Goal: Task Accomplishment & Management: Complete application form

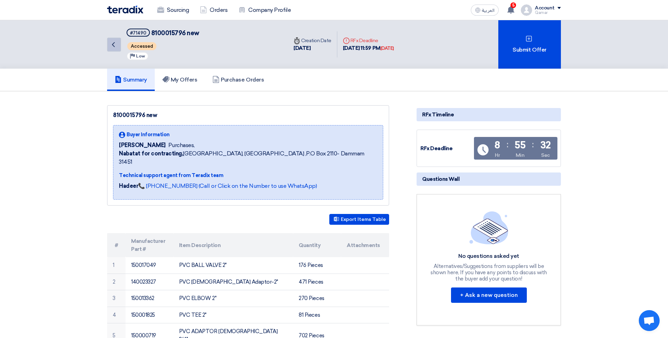
click at [116, 46] on icon "Back" at bounding box center [113, 44] width 8 height 8
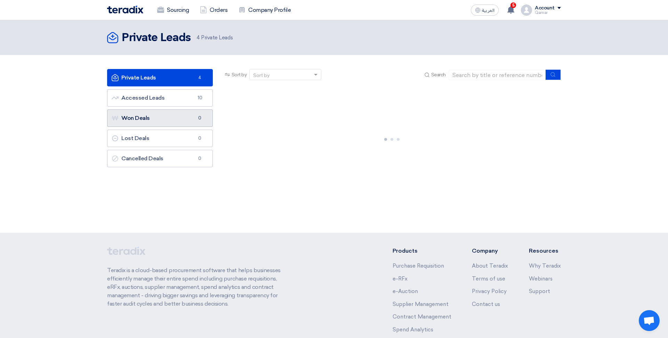
click at [155, 122] on link "Won Deals Won Deals 0" at bounding box center [160, 117] width 106 height 17
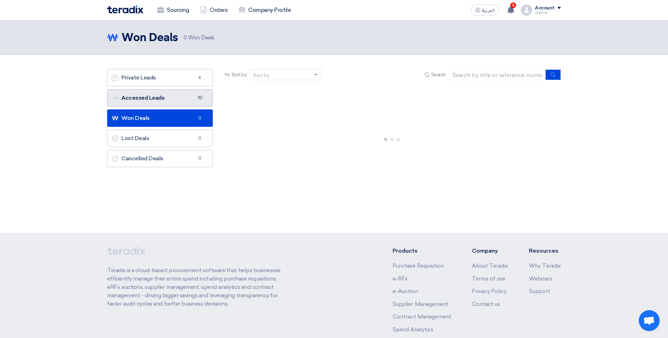
click at [150, 101] on link "Accessed Leads Accessed Leads 10" at bounding box center [160, 97] width 106 height 17
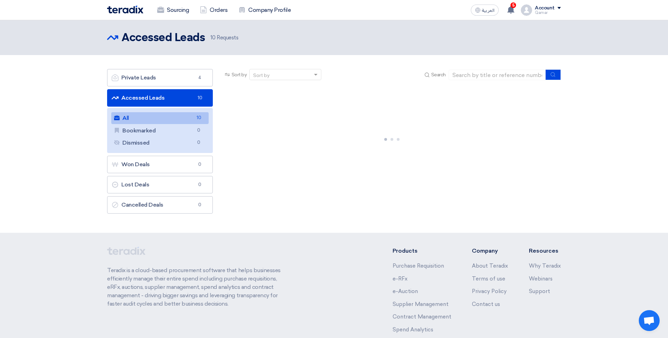
click at [264, 152] on div at bounding box center [392, 138] width 338 height 104
click at [146, 89] on link "Accessed Leads Accessed Leads 10" at bounding box center [160, 97] width 106 height 17
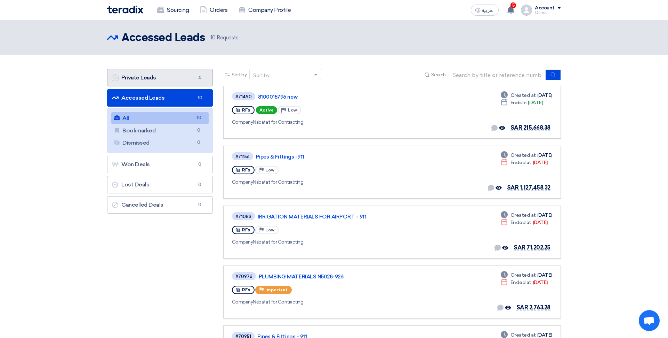
click at [144, 78] on link "Private Leads Private Leads 4" at bounding box center [160, 77] width 106 height 17
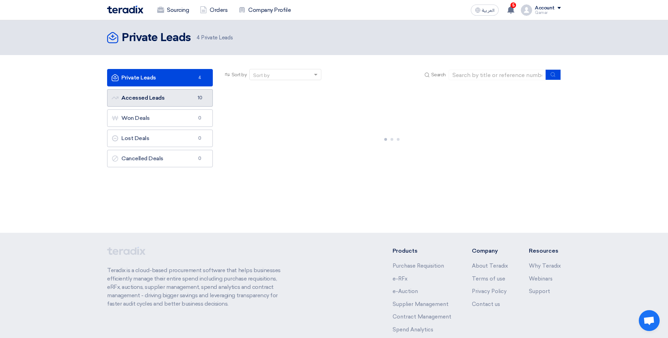
click at [147, 97] on link "Accessed Leads Accessed Leads 10" at bounding box center [160, 97] width 106 height 17
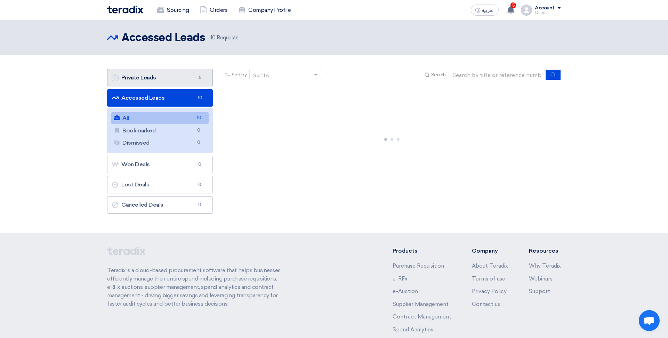
click at [163, 78] on link "Private Leads Private Leads 4" at bounding box center [160, 77] width 106 height 17
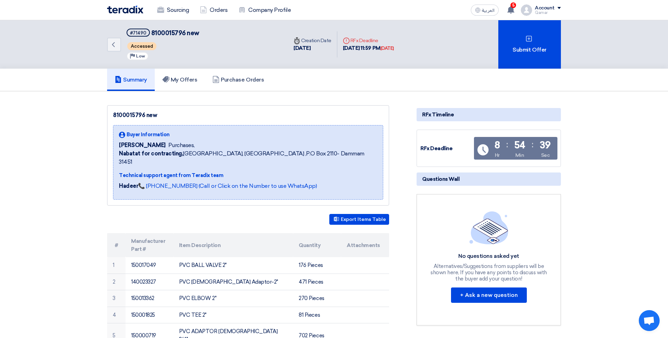
click at [304, 41] on div "Time Creation Date" at bounding box center [313, 40] width 38 height 7
drag, startPoint x: 311, startPoint y: 52, endPoint x: 367, endPoint y: 51, distance: 55.7
click at [311, 52] on div "[DATE]" at bounding box center [313, 48] width 38 height 8
click at [367, 51] on div "25 Sep, 2025 11:59 PM Today" at bounding box center [368, 48] width 51 height 8
click at [400, 51] on div "Deadline RFx Deadline 25 Sep, 2025 11:59 PM Today" at bounding box center [369, 44] width 62 height 26
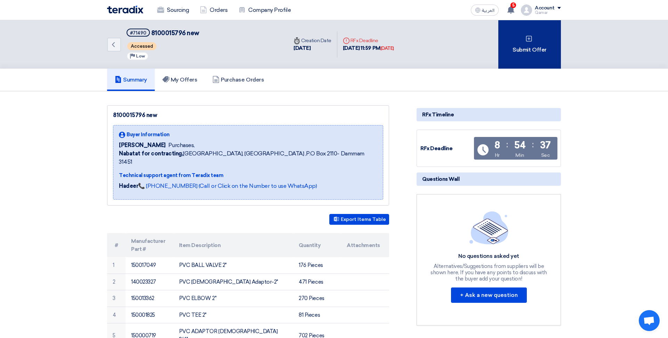
scroll to position [2, 0]
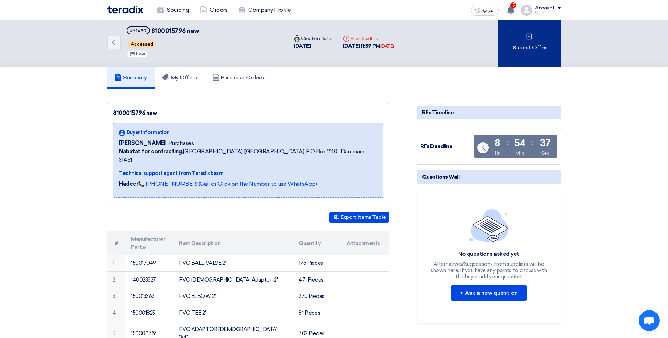
click at [507, 57] on div "Submit Offer" at bounding box center [530, 42] width 63 height 48
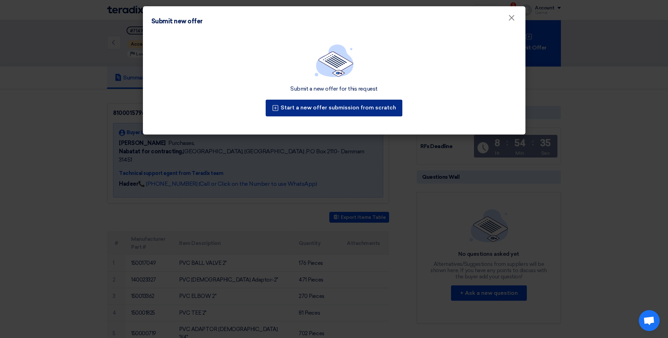
click at [375, 105] on button "Start a new offer submission from scratch" at bounding box center [334, 108] width 137 height 17
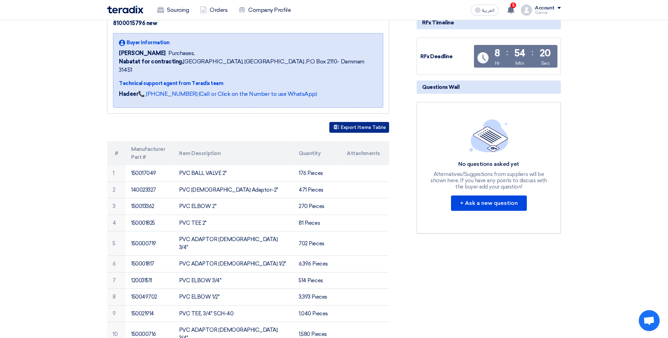
scroll to position [98, 0]
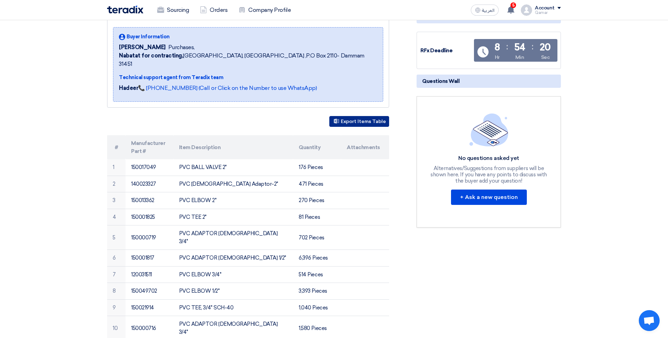
click at [365, 213] on td at bounding box center [365, 216] width 48 height 17
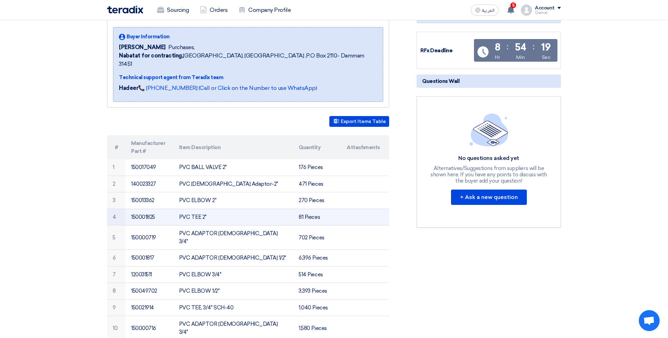
click at [286, 208] on td "PVC TEE 2"" at bounding box center [234, 216] width 120 height 17
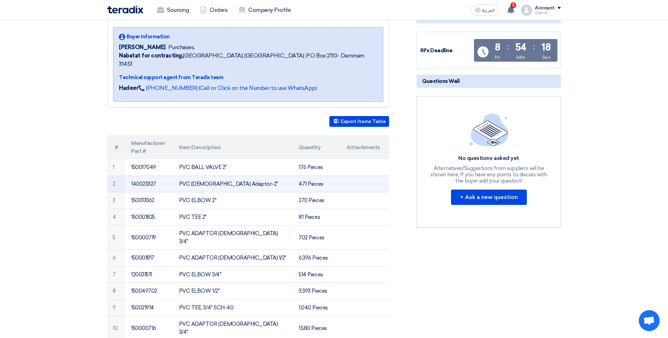
click at [215, 175] on td "PVC [DEMOGRAPHIC_DATA] Adaptor-2"" at bounding box center [234, 183] width 120 height 17
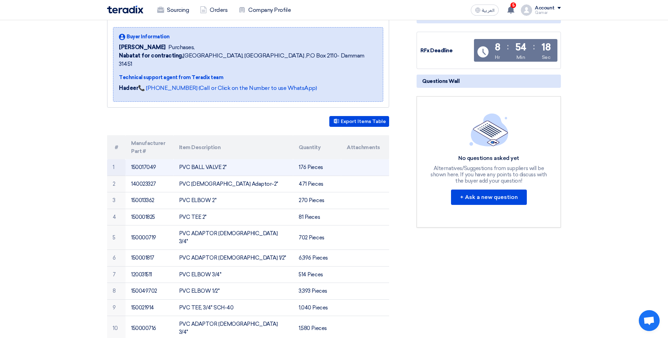
click at [258, 161] on td "PVC BALL VALVE 2"" at bounding box center [234, 167] width 120 height 16
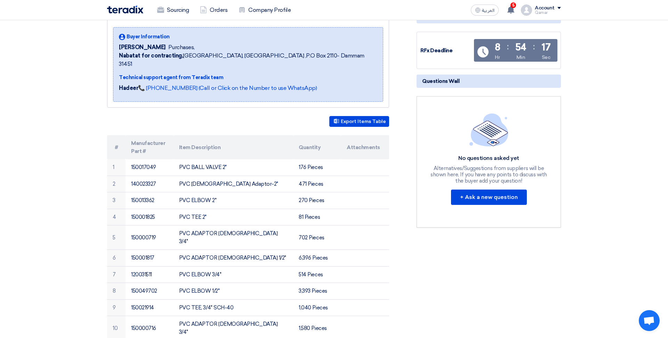
scroll to position [0, 0]
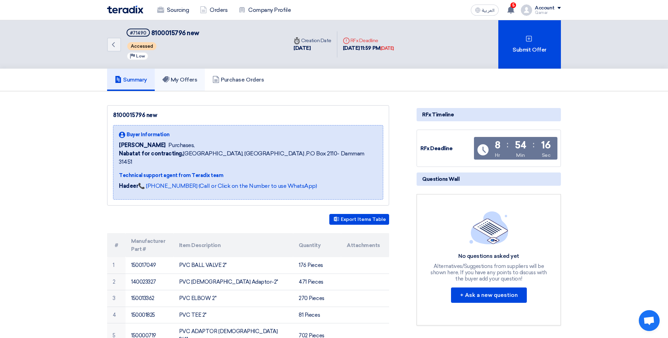
click at [192, 84] on link "My Offers" at bounding box center [180, 80] width 50 height 22
click at [188, 79] on h5 "My Offers" at bounding box center [180, 79] width 35 height 7
click at [258, 79] on h5 "Purchase Orders" at bounding box center [239, 79] width 52 height 7
drag, startPoint x: 250, startPoint y: 80, endPoint x: 244, endPoint y: 81, distance: 5.7
click at [250, 80] on h5 "Purchase Orders" at bounding box center [239, 79] width 52 height 7
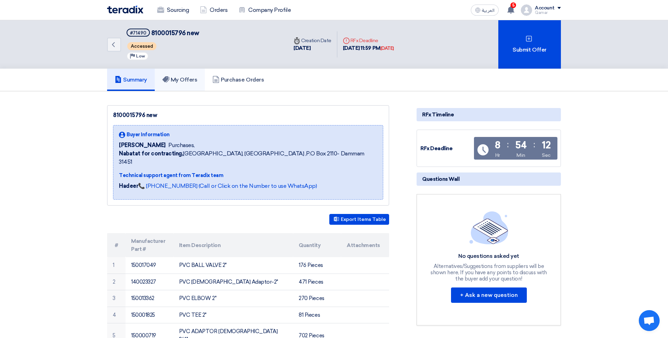
click at [194, 80] on h5 "My Offers" at bounding box center [180, 79] width 35 height 7
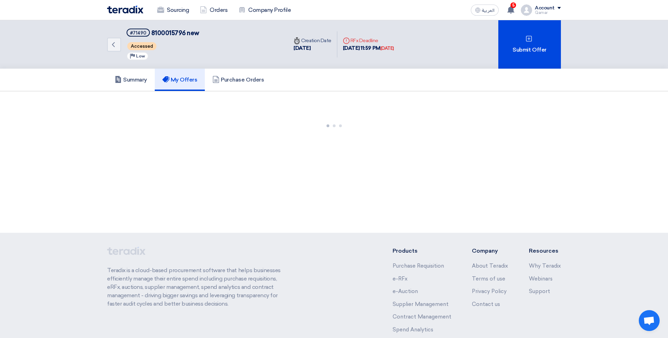
click at [138, 58] on span "Low" at bounding box center [140, 56] width 9 height 5
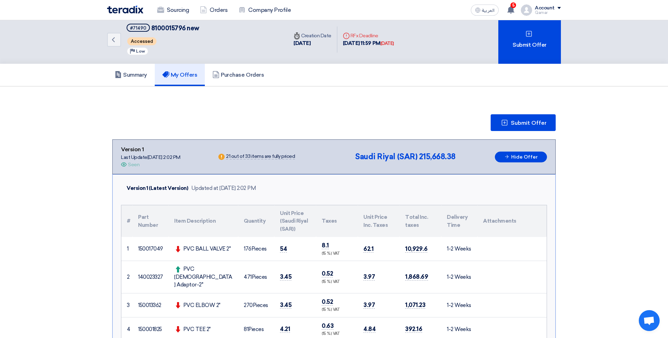
scroll to position [9, 0]
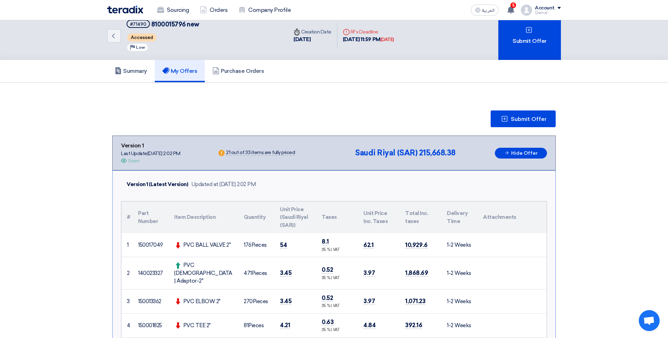
click at [334, 289] on td "0.52 (15 %) VAT" at bounding box center [337, 301] width 42 height 24
click at [324, 270] on td "0.52 (15 %) VAT" at bounding box center [337, 273] width 42 height 32
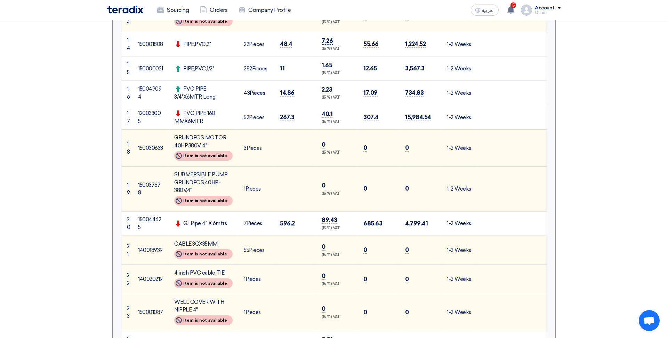
scroll to position [0, 0]
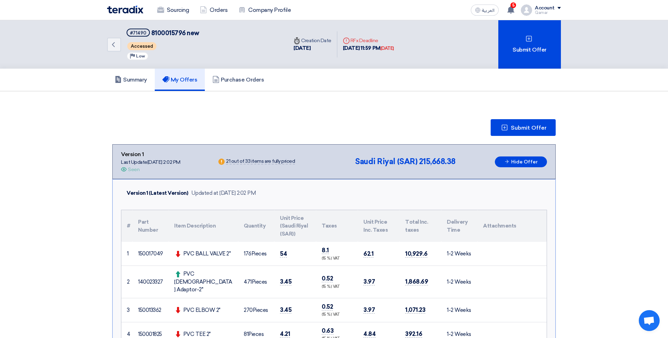
click at [200, 193] on div "Updated at [DATE] 2:02 PM" at bounding box center [223, 193] width 65 height 8
click at [138, 161] on div "Last Update 24 Sep 2025, 2:02 PM" at bounding box center [151, 161] width 60 height 7
click at [257, 160] on div "21 out of 33 items are fully priced" at bounding box center [260, 162] width 69 height 6
click at [382, 164] on span "Saudi Riyal (SAR)" at bounding box center [386, 161] width 62 height 9
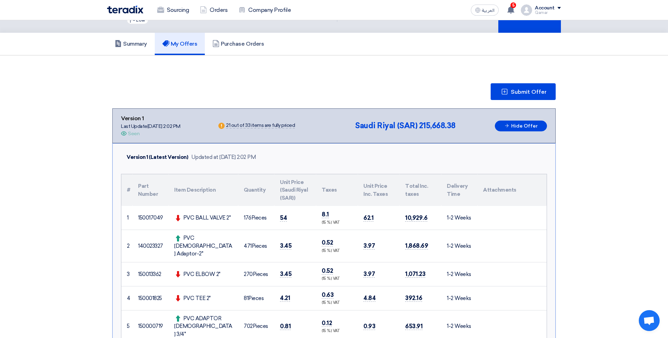
scroll to position [34, 0]
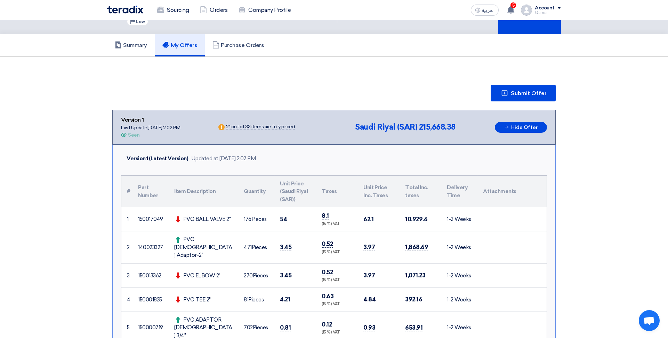
drag, startPoint x: 338, startPoint y: 243, endPoint x: 332, endPoint y: 240, distance: 6.7
click at [338, 243] on td "0.52 (15 %) VAT" at bounding box center [337, 247] width 42 height 32
click at [331, 240] on span "0.52" at bounding box center [327, 243] width 11 height 7
click at [330, 240] on span "0.52" at bounding box center [327, 243] width 11 height 7
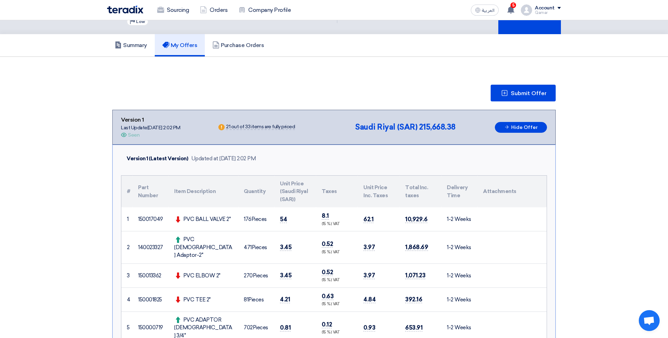
click at [328, 249] on div "(15 %) VAT" at bounding box center [337, 252] width 31 height 6
click at [523, 94] on span "Submit Offer" at bounding box center [529, 93] width 36 height 6
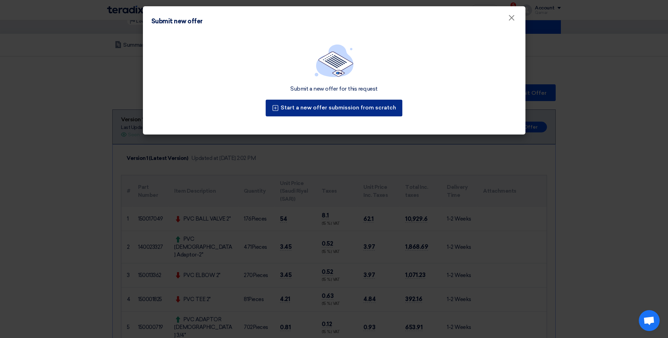
click at [374, 112] on button "Start a new offer submission from scratch" at bounding box center [334, 108] width 137 height 17
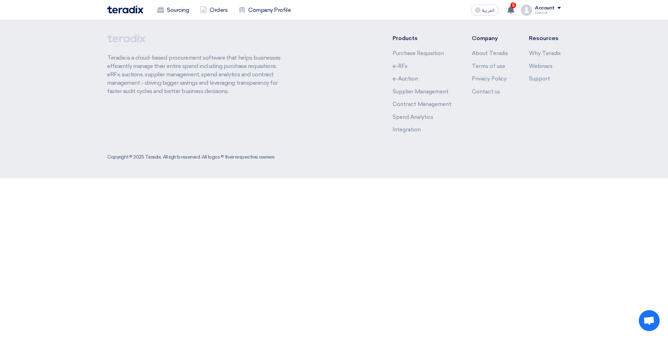
click at [531, 121] on div "Products Purchase Requisition e-RFx e-Auction Supplier Management Contract Mana…" at bounding box center [477, 86] width 168 height 104
drag, startPoint x: 448, startPoint y: 60, endPoint x: 324, endPoint y: 78, distance: 125.3
click at [447, 60] on ul "Products Purchase Requisition e-RFx e-Auction Supplier Management Contract Mana…" at bounding box center [422, 84] width 59 height 100
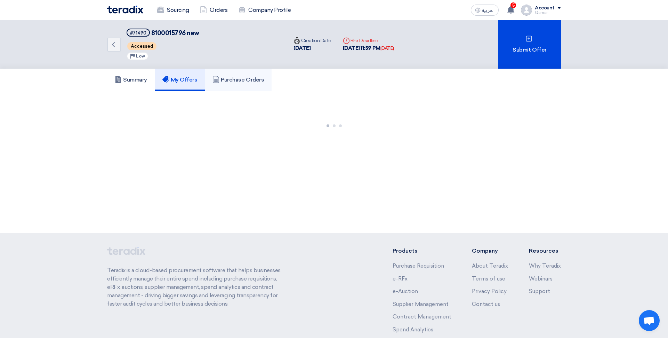
click at [239, 82] on h5 "Purchase Orders" at bounding box center [239, 79] width 52 height 7
click at [252, 81] on h5 "Purchase Orders" at bounding box center [239, 79] width 52 height 7
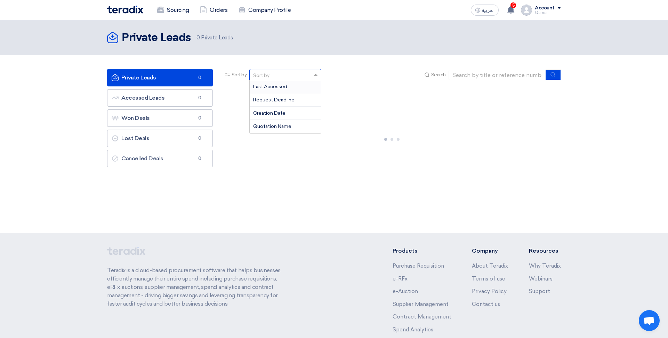
click at [251, 71] on div "Sort by" at bounding box center [281, 74] width 63 height 9
click at [275, 91] on div "Last Accessed" at bounding box center [285, 86] width 71 height 13
click at [276, 77] on span "Last Accessed" at bounding box center [270, 74] width 34 height 7
click at [276, 78] on span "Last Accessed" at bounding box center [270, 74] width 34 height 7
click at [296, 104] on div at bounding box center [392, 138] width 338 height 104
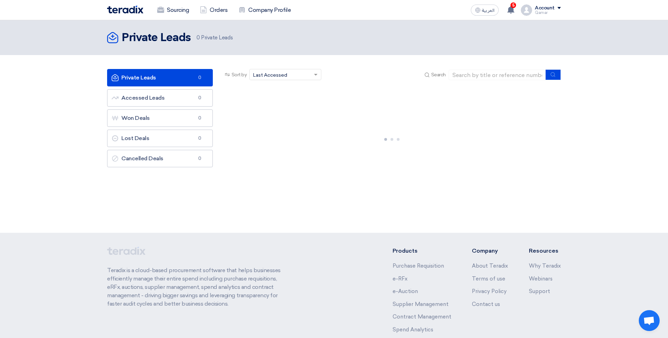
click at [511, 80] on div "Sort by Sort by × Last Accessed × Search" at bounding box center [392, 77] width 338 height 17
drag, startPoint x: 475, startPoint y: 75, endPoint x: 455, endPoint y: 87, distance: 23.6
click at [473, 76] on input at bounding box center [497, 75] width 97 height 10
click at [453, 95] on div at bounding box center [392, 138] width 338 height 104
click at [157, 106] on link "Accessed Leads Accessed Leads 0" at bounding box center [160, 97] width 106 height 17
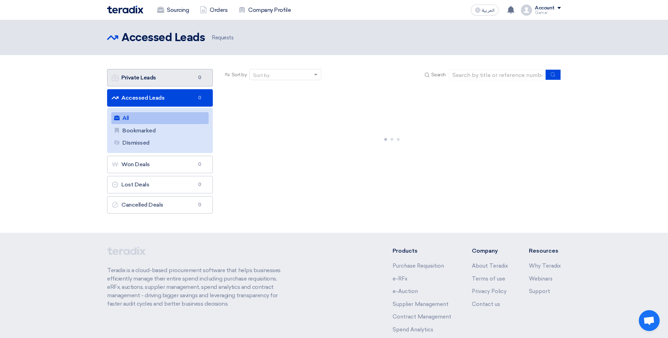
click at [160, 80] on link "Private Leads Private Leads 0" at bounding box center [160, 77] width 106 height 17
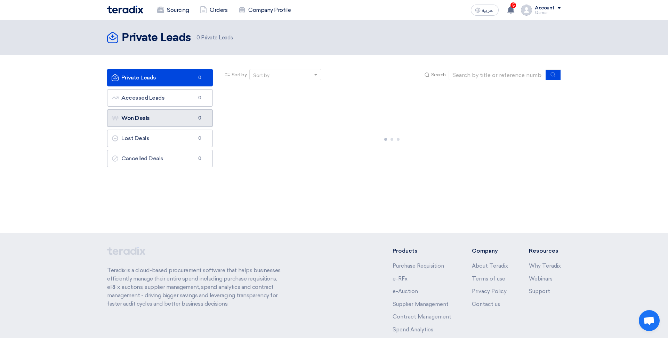
click at [153, 118] on link "Won Deals Won Deals 0" at bounding box center [160, 117] width 106 height 17
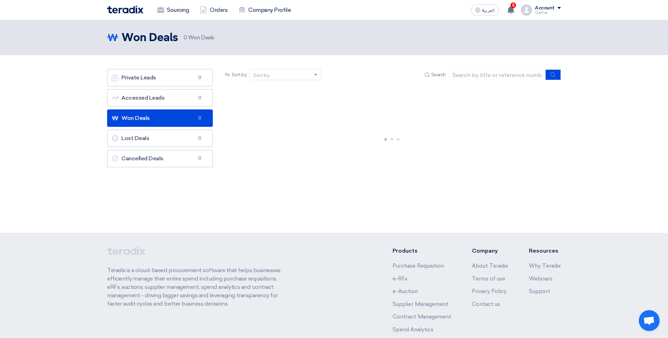
click at [147, 147] on ul "Private Leads Private Leads 0 Accessed Leads Accessed Leads 0 Won Deals Won Dea…" at bounding box center [160, 118] width 106 height 98
click at [150, 135] on link "Lost Deals Lost Deals 0" at bounding box center [160, 137] width 106 height 17
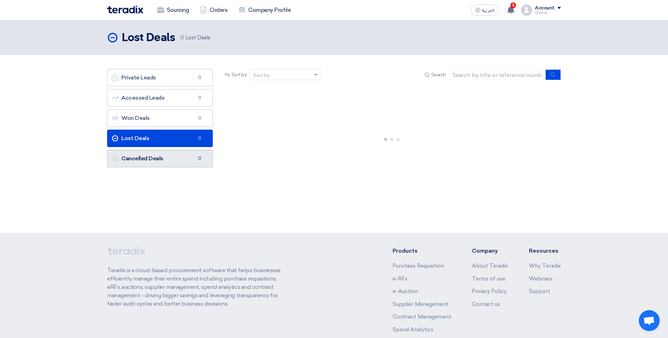
click at [154, 152] on link "Cancelled Deals Cancelled Deals 0" at bounding box center [160, 158] width 106 height 17
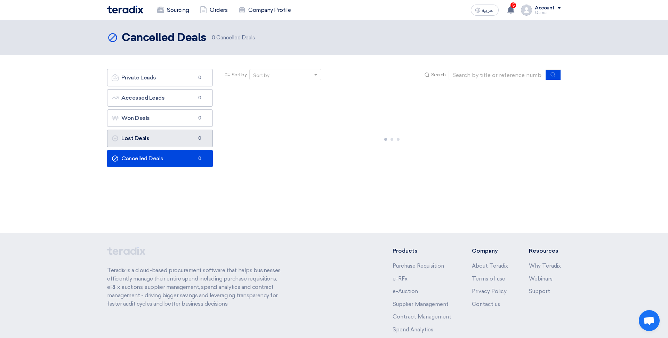
click at [156, 136] on link "Lost Deals Lost Deals 0" at bounding box center [160, 137] width 106 height 17
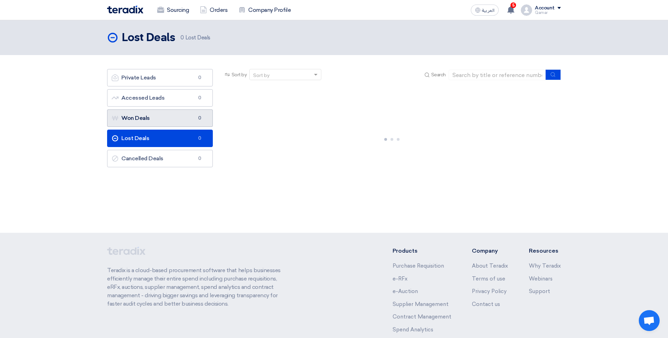
drag, startPoint x: 156, startPoint y: 136, endPoint x: 157, endPoint y: 122, distance: 14.0
click at [157, 122] on link "Won Deals Won Deals 0" at bounding box center [160, 117] width 106 height 17
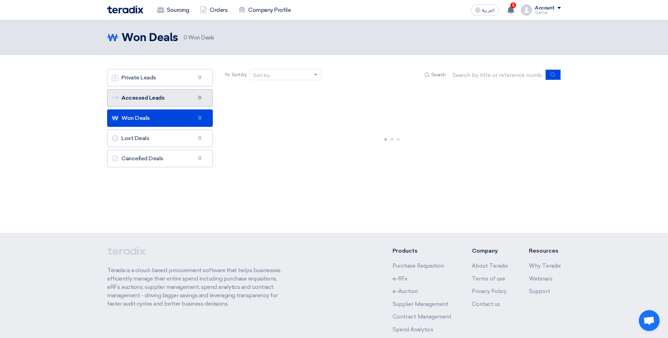
click at [158, 103] on link "Accessed Leads Accessed Leads 0" at bounding box center [160, 97] width 106 height 17
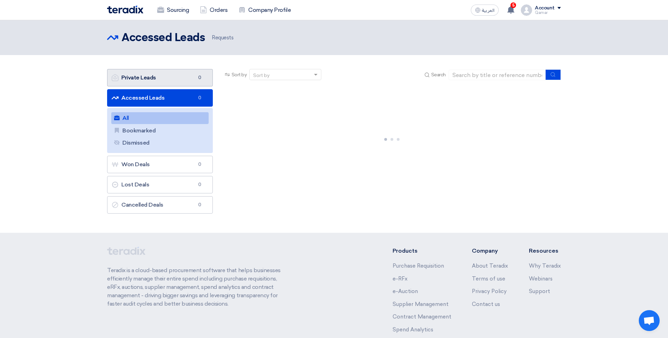
click at [159, 78] on link "Private Leads Private Leads 0" at bounding box center [160, 77] width 106 height 17
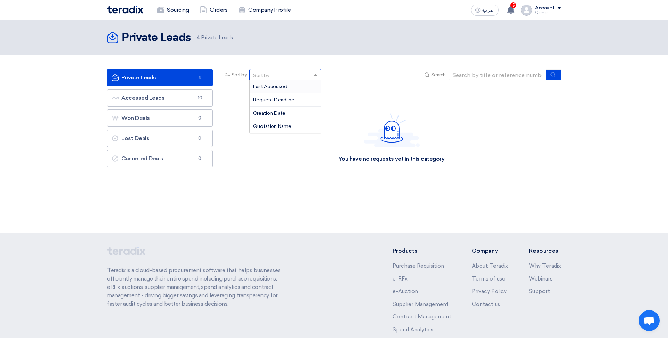
click at [272, 74] on div "Sort by" at bounding box center [281, 74] width 63 height 9
click at [235, 158] on div "You have no requests yet in this category!" at bounding box center [392, 138] width 338 height 104
click at [159, 78] on link "Private Leads Private Leads 4" at bounding box center [160, 77] width 106 height 17
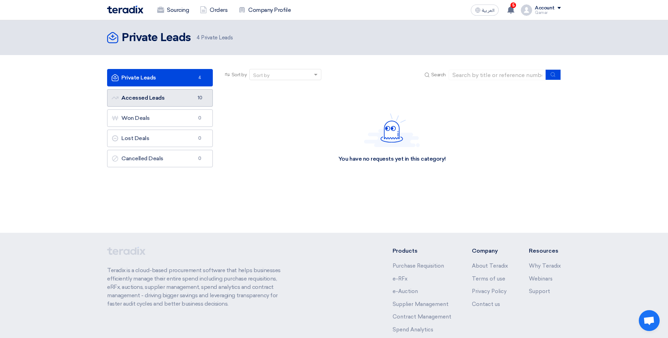
click at [158, 99] on link "Accessed Leads Accessed Leads 10" at bounding box center [160, 97] width 106 height 17
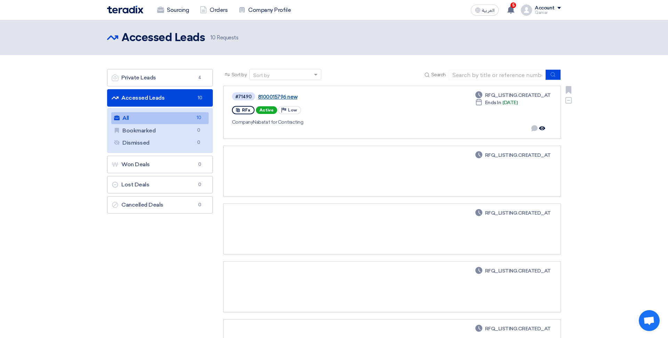
click at [280, 97] on link "8100015796 new" at bounding box center [345, 97] width 174 height 6
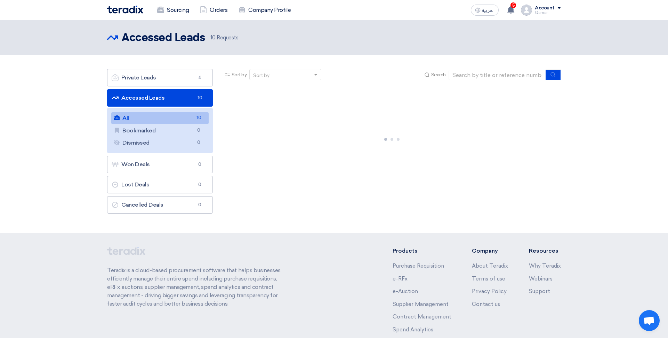
click at [151, 98] on link "Accessed Leads Accessed Leads 10" at bounding box center [160, 97] width 106 height 17
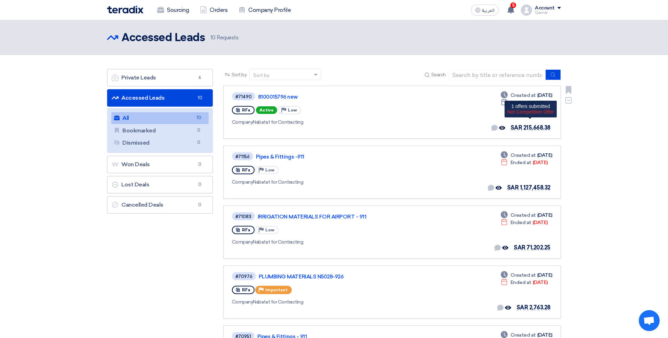
click at [535, 130] on span "SAR 215,668.38" at bounding box center [531, 127] width 40 height 7
click at [279, 96] on link "8100015796 new" at bounding box center [345, 96] width 174 height 6
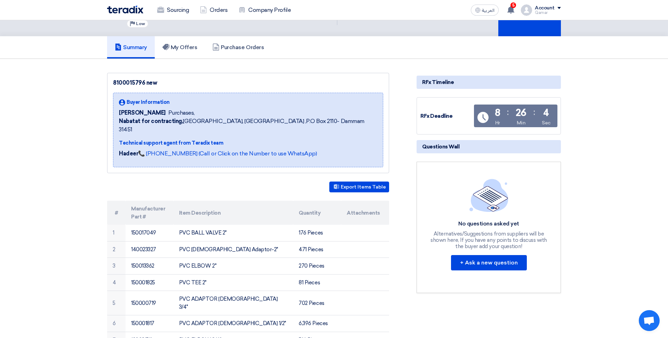
scroll to position [32, 0]
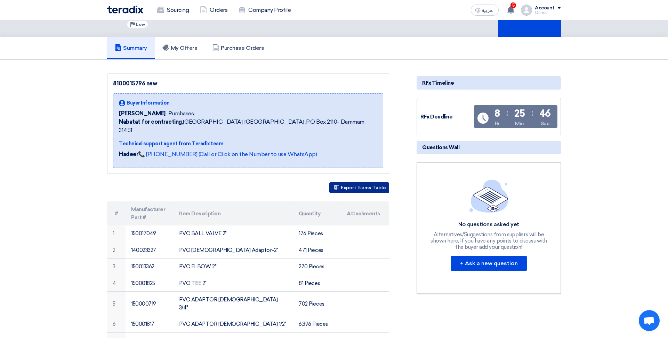
click at [355, 182] on button "Export Items Table" at bounding box center [360, 187] width 60 height 11
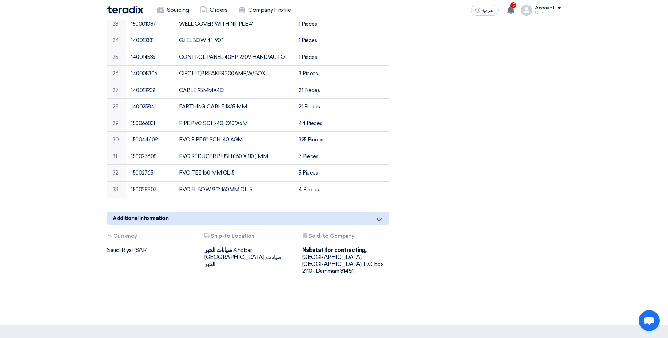
scroll to position [742, 0]
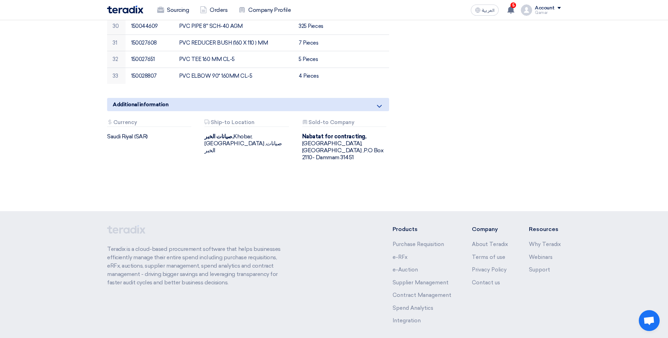
click at [380, 102] on icon at bounding box center [379, 106] width 8 height 8
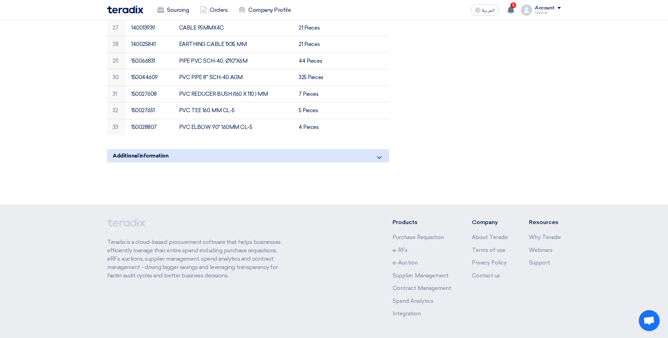
click at [382, 153] on icon at bounding box center [379, 157] width 8 height 8
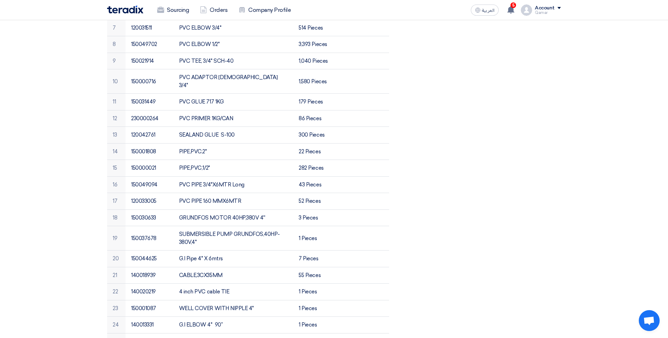
scroll to position [0, 0]
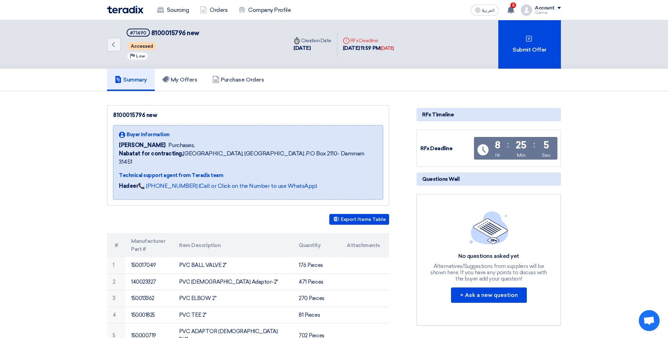
click at [156, 133] on span "Buyer Information" at bounding box center [148, 134] width 43 height 7
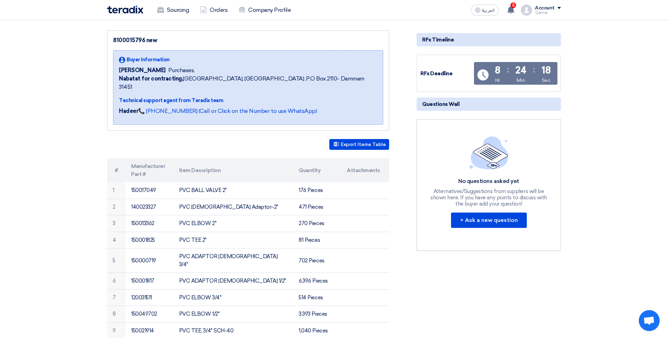
scroll to position [76, 0]
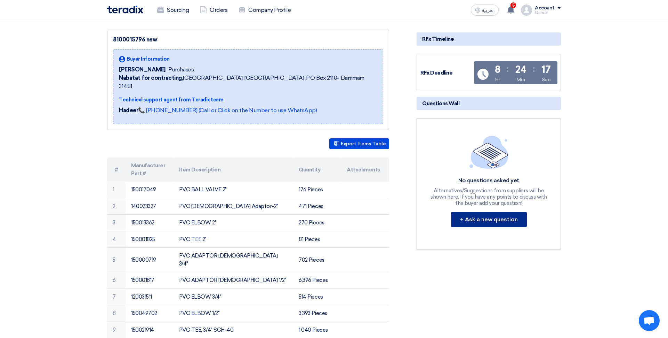
click at [494, 220] on button "+ Ask a new question" at bounding box center [489, 219] width 76 height 15
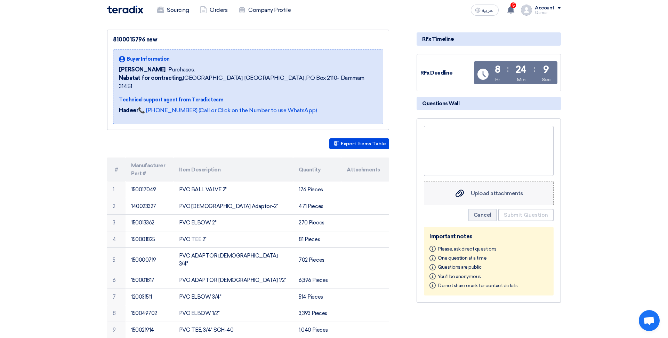
click at [509, 197] on div "Upload attachments Upload attachments" at bounding box center [488, 193] width 69 height 9
click at [0, 0] on input "Upload attachments Upload attachments" at bounding box center [0, 0] width 0 height 0
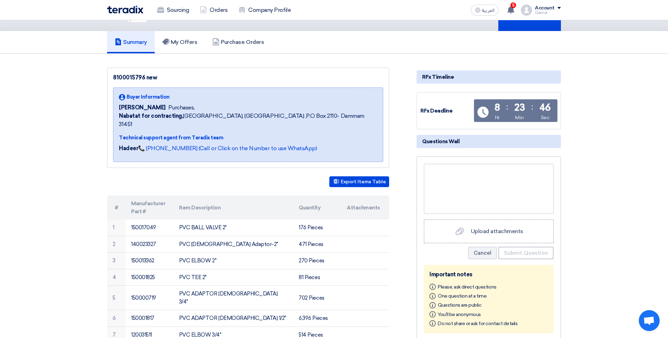
scroll to position [0, 0]
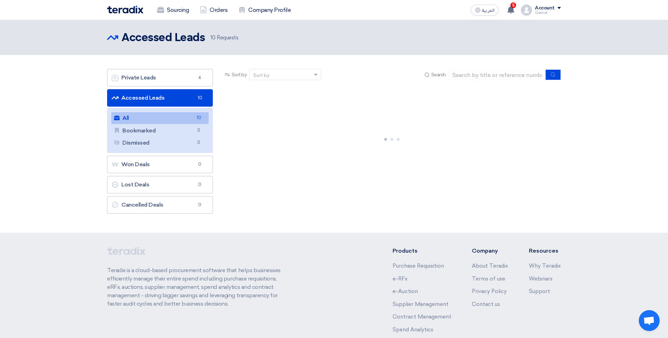
click at [147, 96] on link "Accessed Leads Accessed Leads 10" at bounding box center [160, 97] width 106 height 17
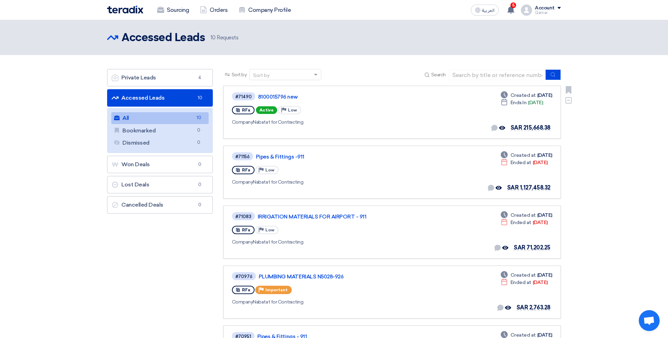
click at [268, 111] on span "Active" at bounding box center [266, 110] width 21 height 8
click at [264, 111] on span "Active" at bounding box center [266, 110] width 21 height 8
click at [261, 111] on span "Active" at bounding box center [266, 110] width 21 height 8
click at [241, 98] on div "#71490" at bounding box center [244, 96] width 16 height 5
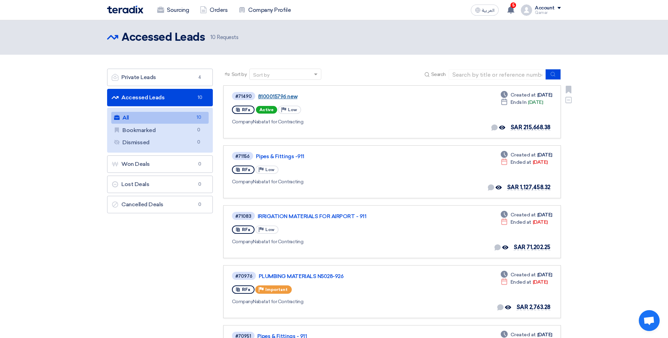
click at [284, 97] on link "8100015796 new" at bounding box center [345, 96] width 174 height 6
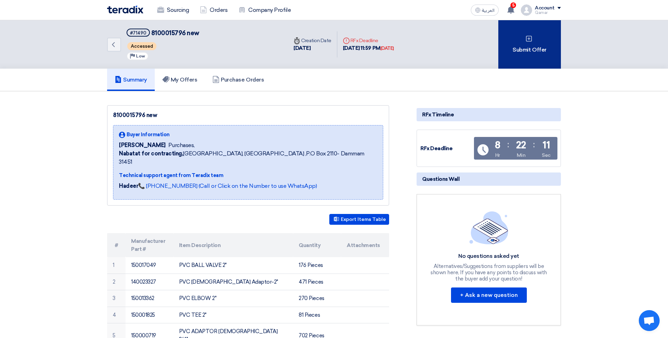
click at [507, 58] on div "Submit Offer" at bounding box center [530, 44] width 63 height 48
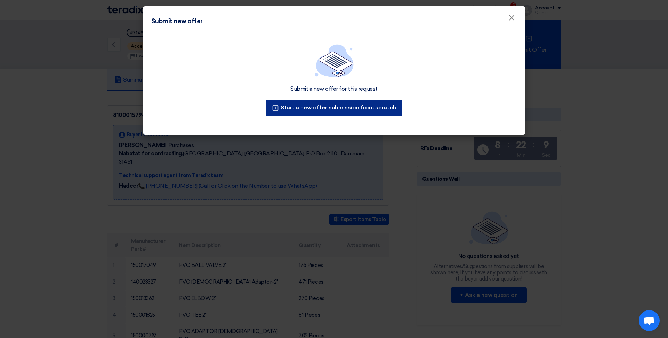
click at [331, 109] on button "Start a new offer submission from scratch" at bounding box center [334, 108] width 137 height 17
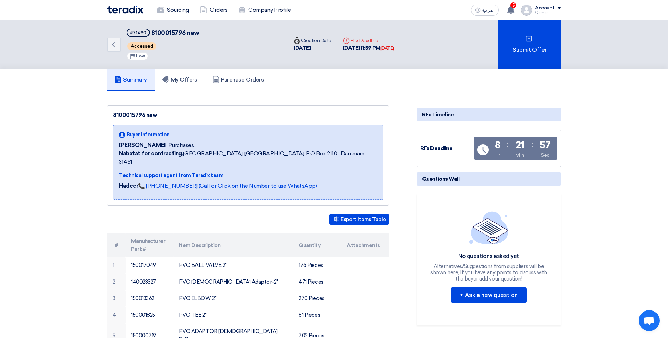
click at [342, 130] on div "Buyer Information Yasir Ali Purchases, Nabatat for contracting, Dammam, Saudi A…" at bounding box center [248, 162] width 270 height 74
click at [377, 214] on button "Export Items Table" at bounding box center [360, 219] width 60 height 11
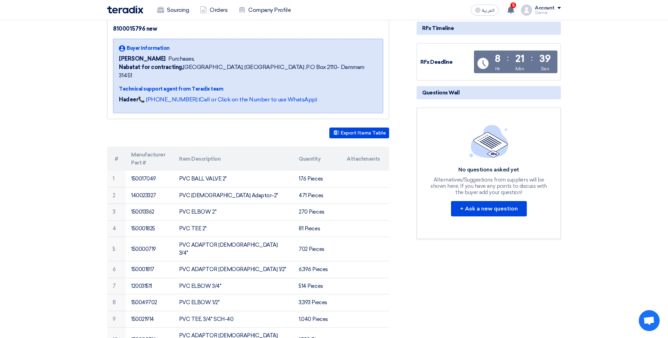
scroll to position [83, 0]
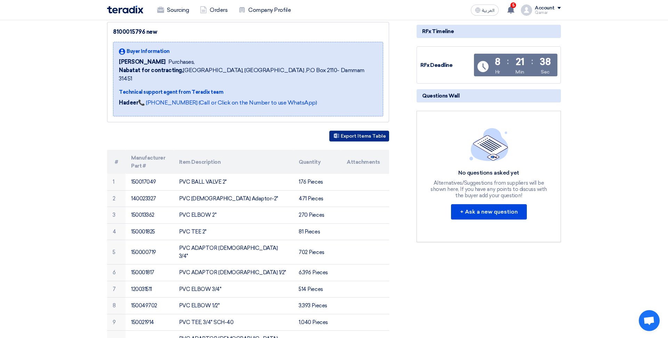
click at [367, 130] on button "Export Items Table" at bounding box center [360, 135] width 60 height 11
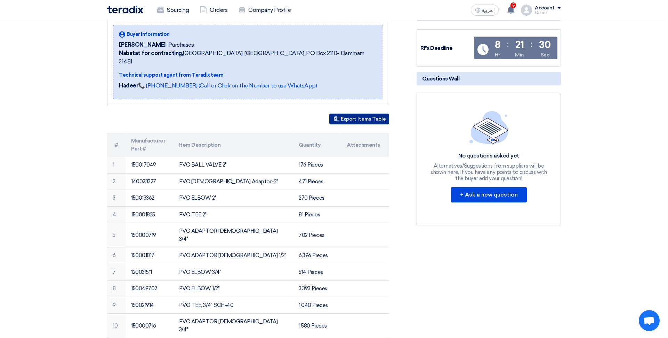
scroll to position [176, 0]
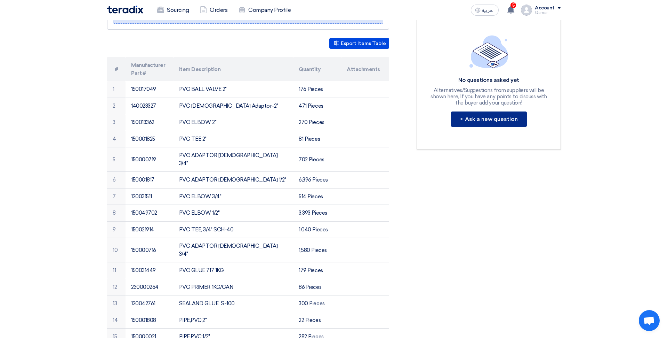
click at [489, 119] on button "+ Ask a new question" at bounding box center [489, 118] width 76 height 15
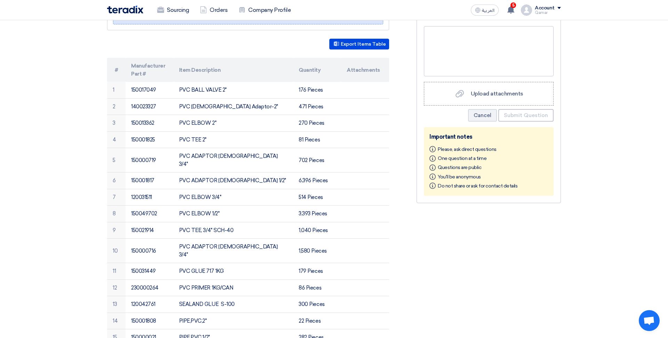
scroll to position [138, 0]
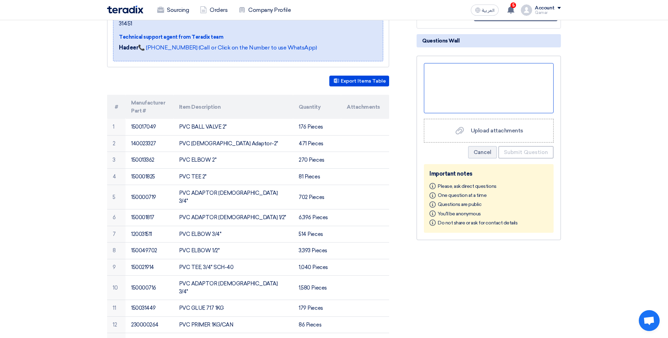
click at [502, 88] on div at bounding box center [489, 88] width 130 height 50
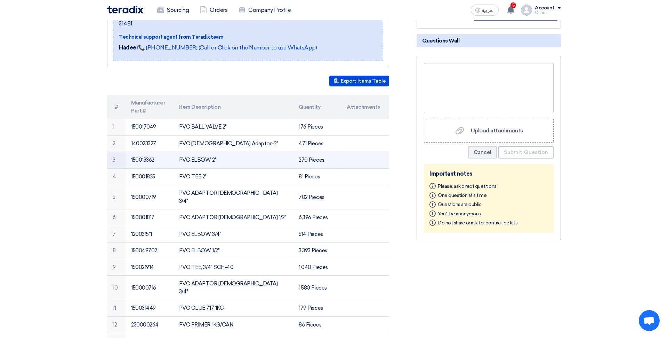
drag, startPoint x: 222, startPoint y: 152, endPoint x: 224, endPoint y: 149, distance: 3.6
click at [223, 152] on td "PVC ELBOW 2"" at bounding box center [234, 160] width 120 height 17
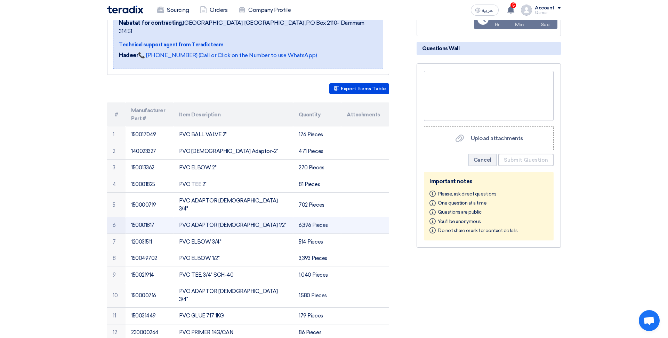
scroll to position [180, 0]
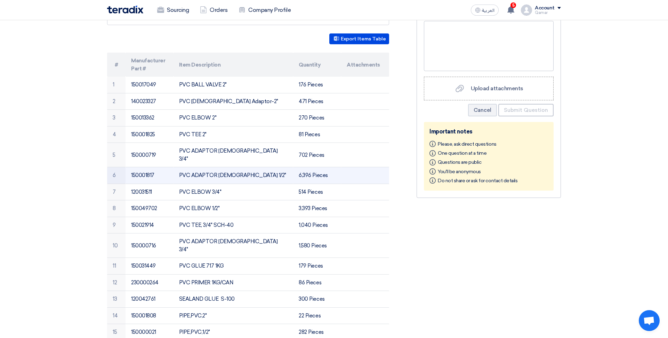
click at [259, 167] on td "PVC ADAPTOR [DEMOGRAPHIC_DATA] 1/2"" at bounding box center [234, 175] width 120 height 17
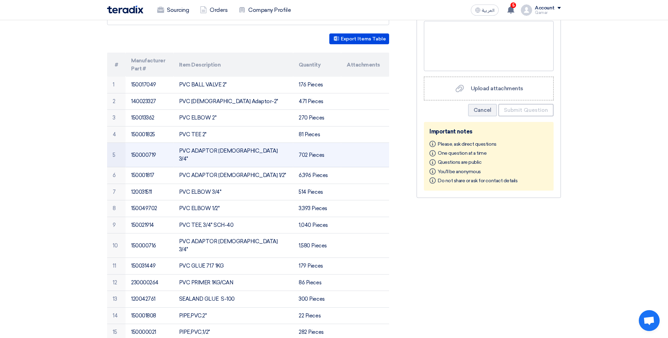
click at [217, 143] on td "PVC ADAPTOR [DEMOGRAPHIC_DATA] 3/4"" at bounding box center [234, 155] width 120 height 24
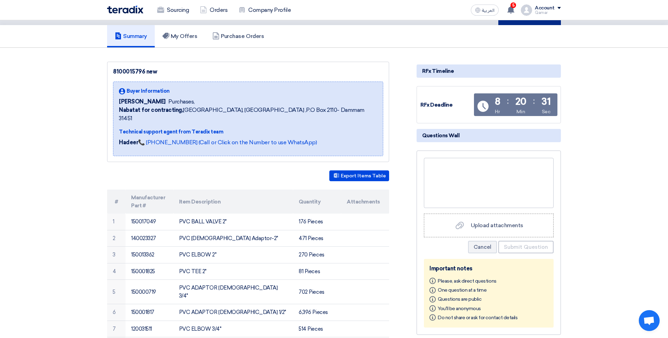
scroll to position [167, 0]
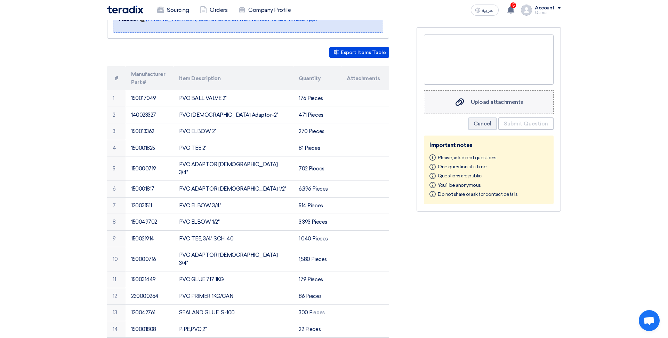
click at [494, 106] on div "Upload attachments Upload attachments" at bounding box center [488, 101] width 69 height 9
click at [0, 0] on input "Upload attachments Upload attachments" at bounding box center [0, 0] width 0 height 0
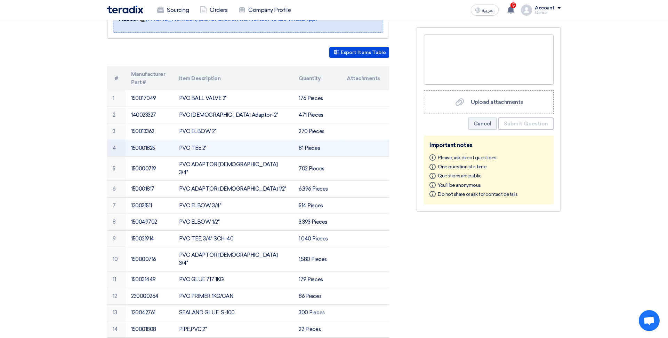
scroll to position [0, 0]
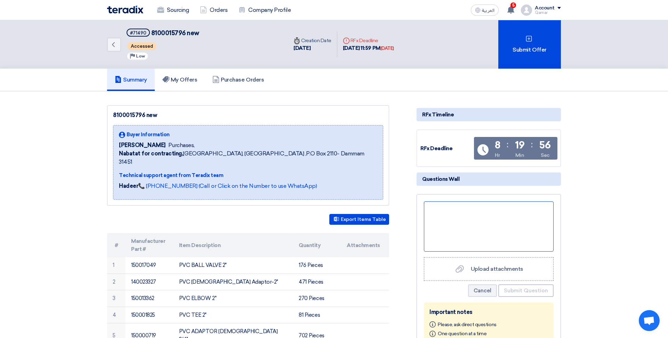
click at [468, 249] on div at bounding box center [489, 226] width 130 height 50
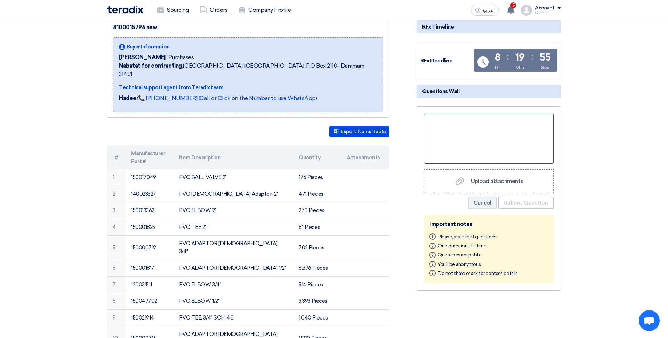
scroll to position [94, 0]
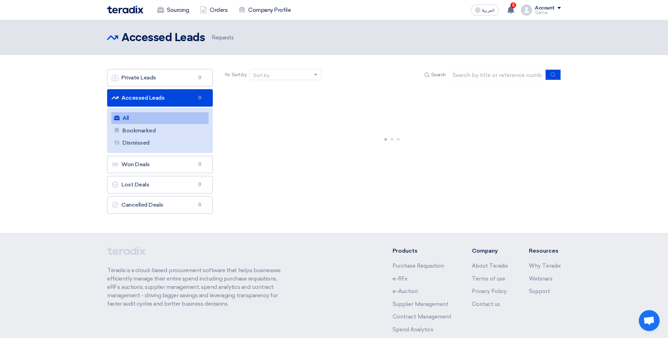
click at [175, 98] on link "Accessed Leads Accessed Leads 0" at bounding box center [160, 97] width 106 height 17
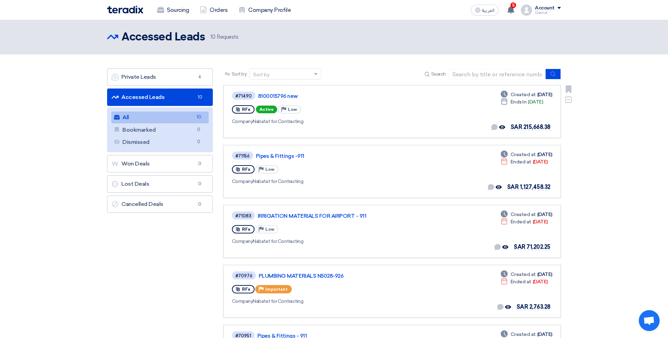
click at [267, 111] on span "Active" at bounding box center [266, 109] width 21 height 8
click at [270, 95] on link "8100015796 new" at bounding box center [345, 96] width 174 height 6
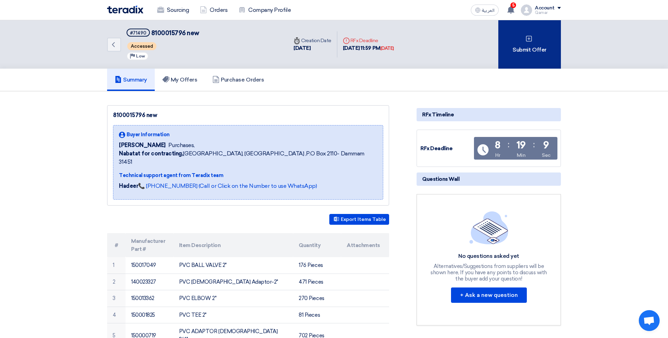
click at [543, 49] on div "Submit Offer" at bounding box center [530, 44] width 63 height 48
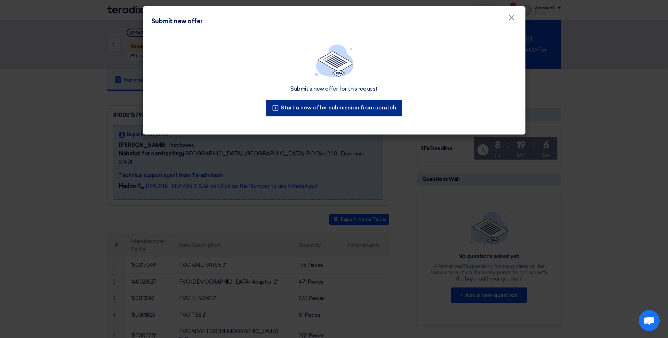
click at [358, 107] on button "Start a new offer submission from scratch" at bounding box center [334, 108] width 137 height 17
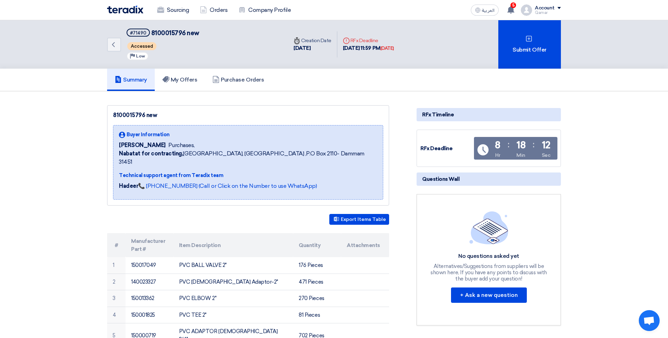
click at [142, 74] on link "Summary" at bounding box center [131, 80] width 48 height 22
click at [359, 214] on button "Export Items Table" at bounding box center [360, 219] width 60 height 11
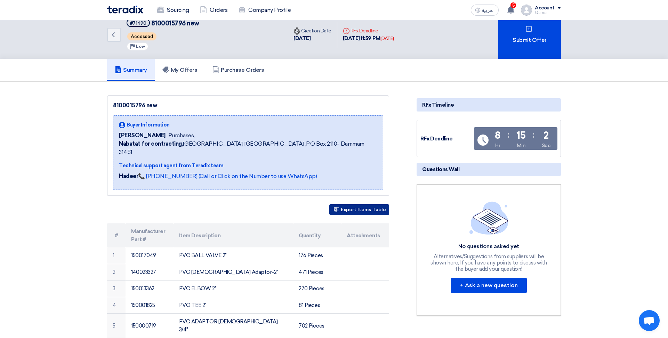
scroll to position [14, 0]
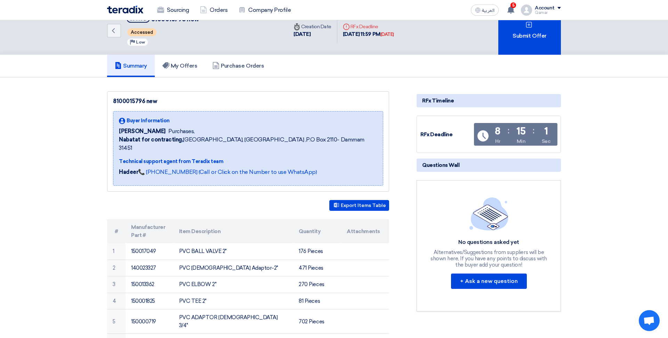
click at [139, 66] on h5 "Summary" at bounding box center [131, 65] width 32 height 7
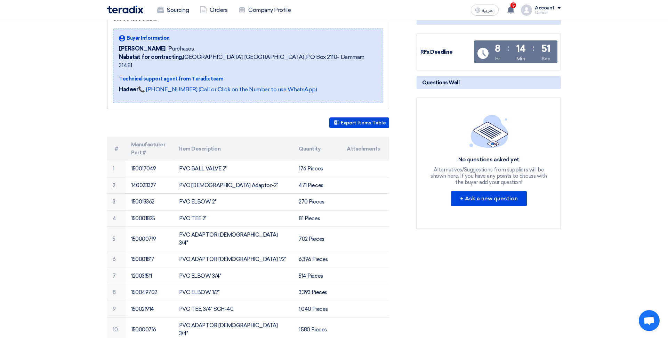
scroll to position [118, 0]
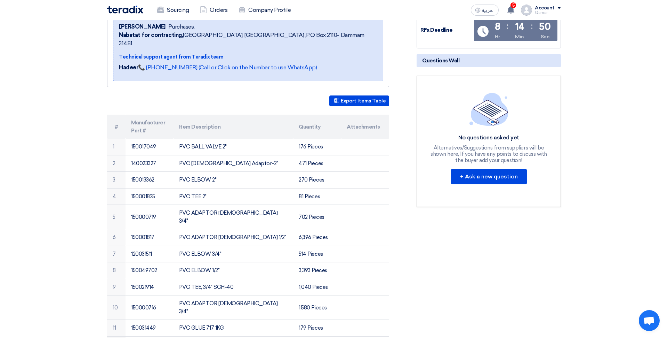
click at [354, 95] on button "Export Items Table" at bounding box center [360, 100] width 60 height 11
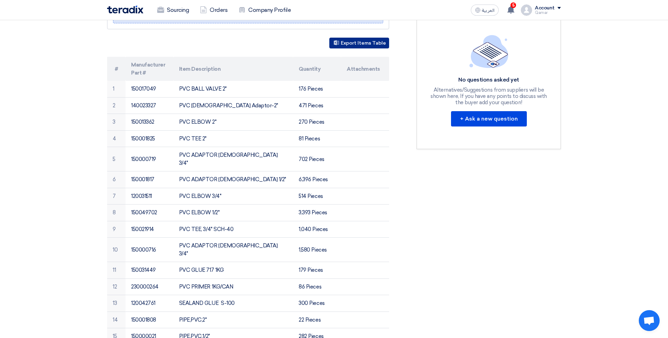
scroll to position [0, 0]
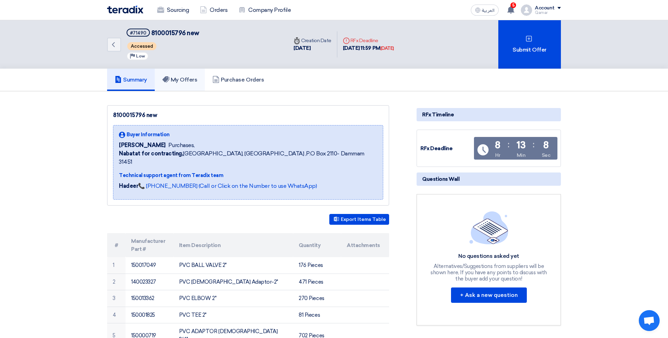
click at [194, 82] on h5 "My Offers" at bounding box center [180, 79] width 35 height 7
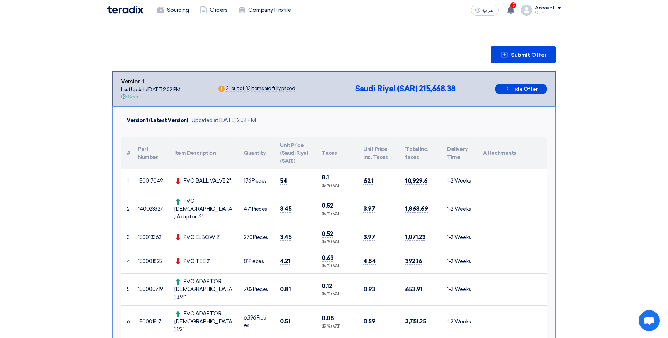
scroll to position [46, 0]
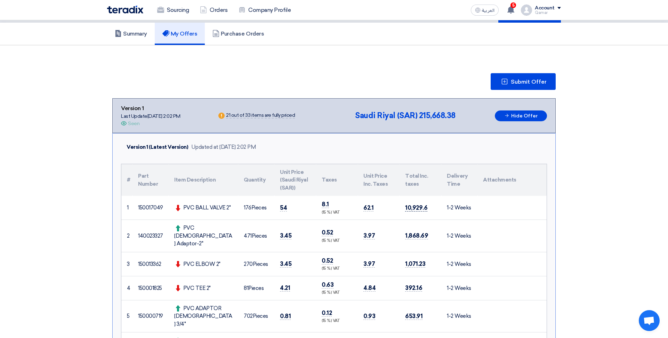
click at [422, 209] on span "10,929.6" at bounding box center [416, 207] width 22 height 7
click at [413, 213] on td "10,929.6" at bounding box center [421, 208] width 42 height 24
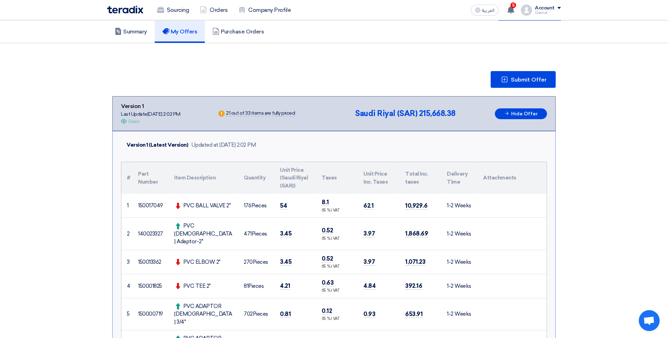
click at [304, 205] on td "54" at bounding box center [296, 205] width 42 height 24
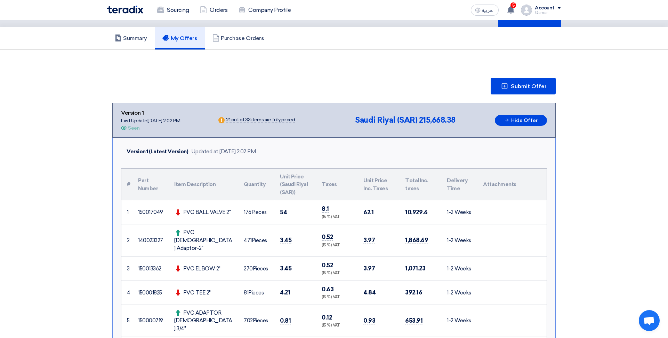
scroll to position [41, 0]
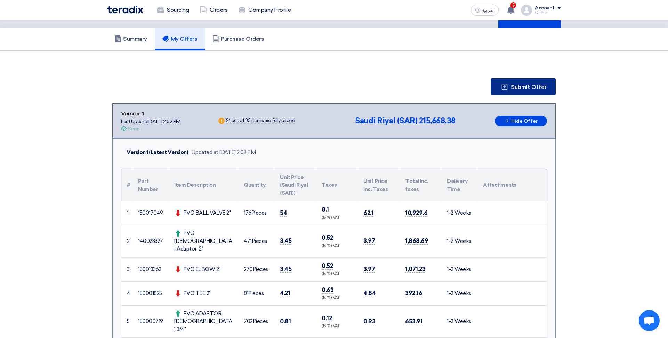
click at [520, 84] on span "Submit Offer" at bounding box center [529, 87] width 36 height 6
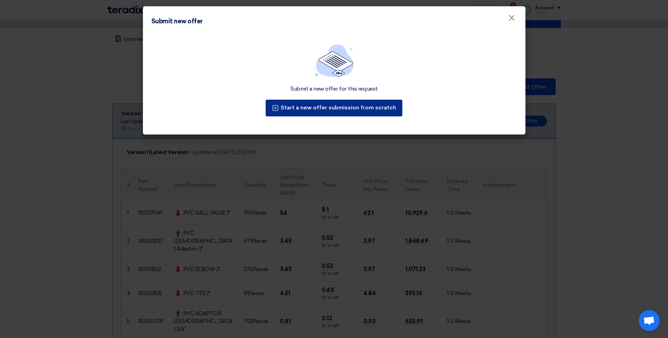
click at [388, 111] on button "Start a new offer submission from scratch" at bounding box center [334, 108] width 137 height 17
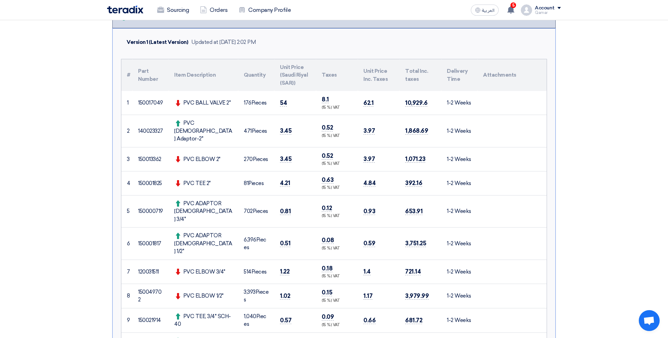
scroll to position [152, 0]
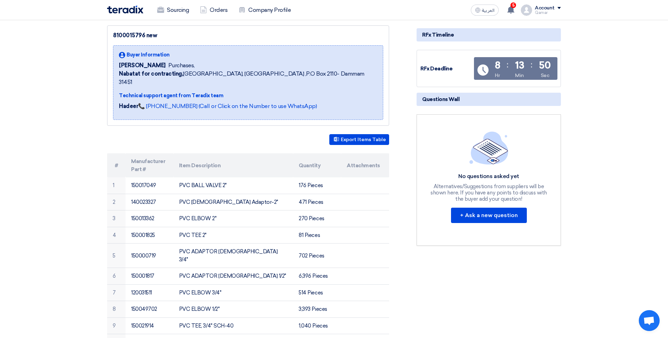
scroll to position [108, 0]
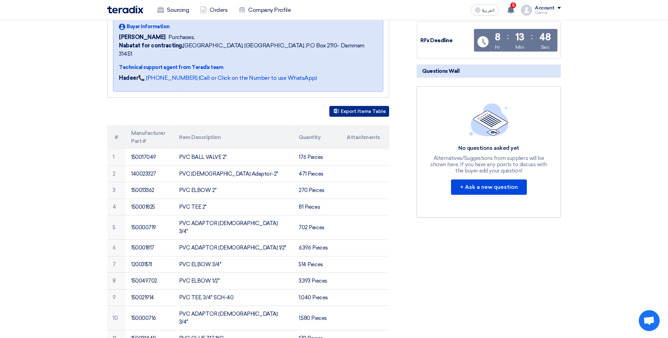
click at [363, 106] on button "Export Items Table" at bounding box center [360, 111] width 60 height 11
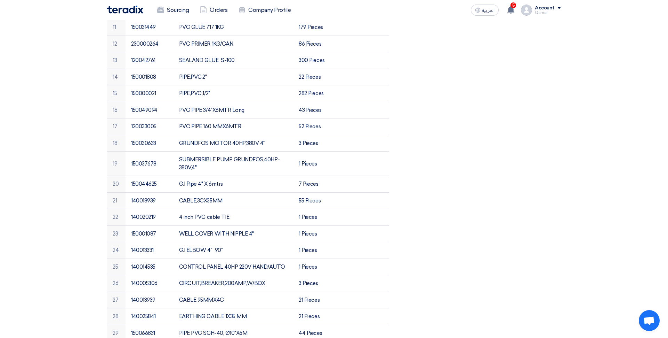
scroll to position [0, 0]
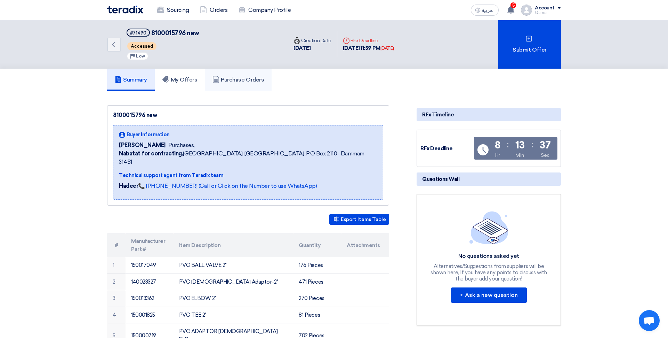
click at [271, 79] on link "Purchase Orders" at bounding box center [238, 80] width 67 height 22
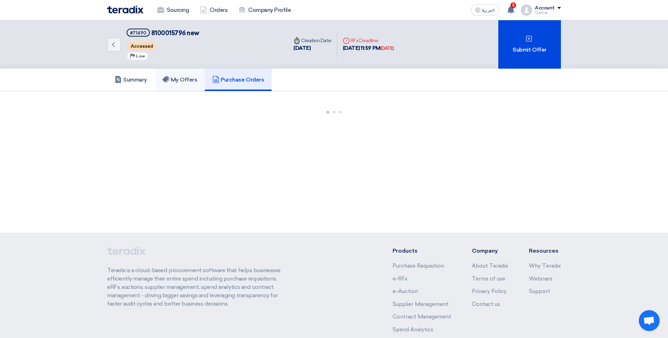
click at [183, 79] on h5 "My Offers" at bounding box center [180, 79] width 35 height 7
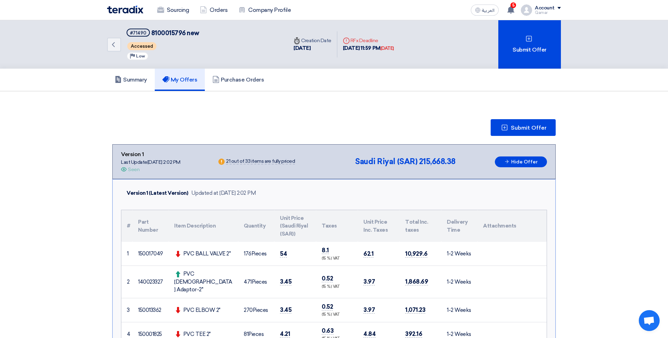
click at [382, 166] on div "Version 1 Last Update 24 Sep 2025, 2:02 PM Offer is Seen Seen Warn 21 out of 33…" at bounding box center [334, 161] width 426 height 23
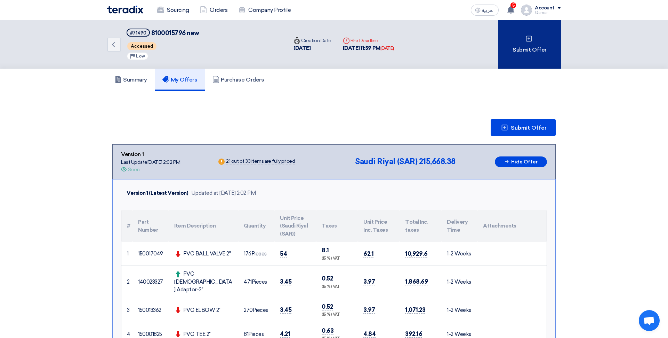
click at [525, 45] on div "Submit Offer" at bounding box center [530, 44] width 63 height 48
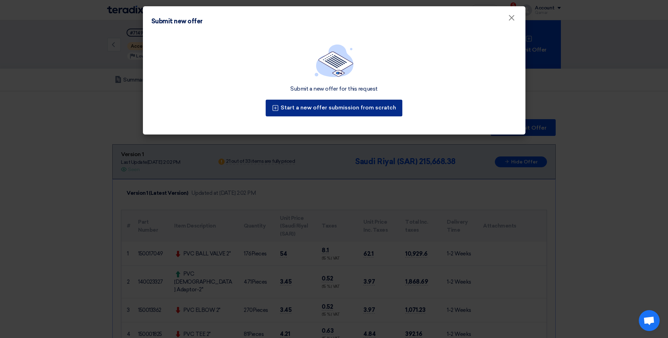
click at [338, 108] on button "Start a new offer submission from scratch" at bounding box center [334, 108] width 137 height 17
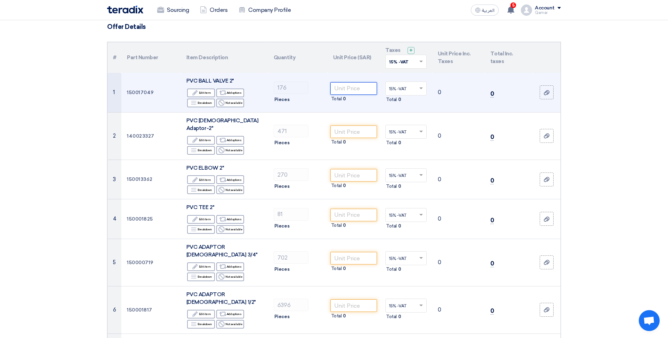
scroll to position [52, 0]
click at [354, 91] on input "number" at bounding box center [354, 88] width 47 height 13
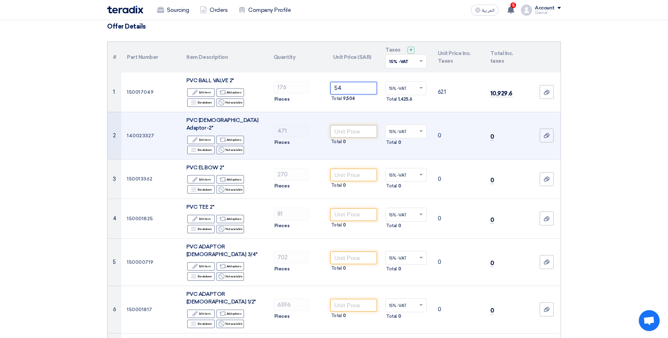
type input "54"
click at [351, 128] on input "number" at bounding box center [354, 131] width 47 height 13
click at [345, 127] on input "number" at bounding box center [354, 131] width 47 height 13
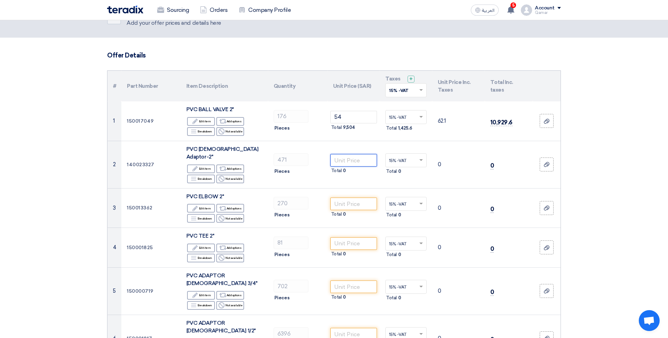
scroll to position [0, 0]
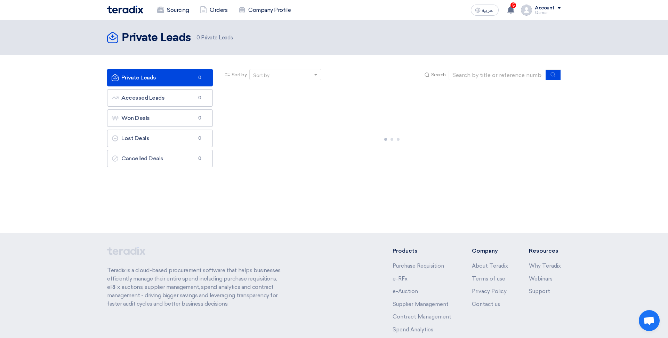
click at [476, 164] on div at bounding box center [392, 138] width 338 height 104
click at [542, 9] on div "Account" at bounding box center [545, 8] width 20 height 6
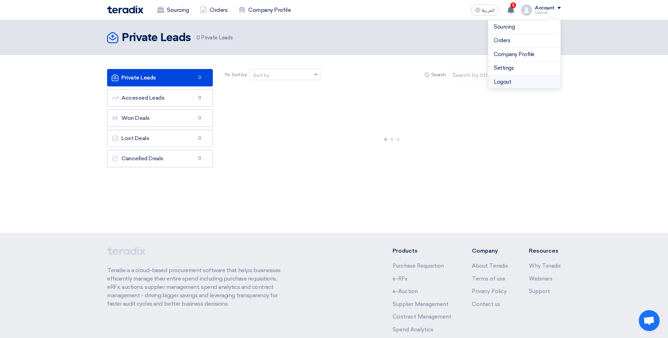
click at [503, 82] on li "Logout" at bounding box center [525, 82] width 72 height 14
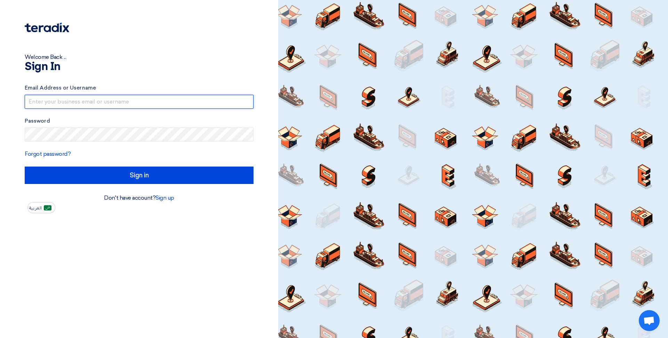
click at [103, 102] on input "text" at bounding box center [139, 102] width 229 height 14
type input "qamer.hanif@elbow45.com"
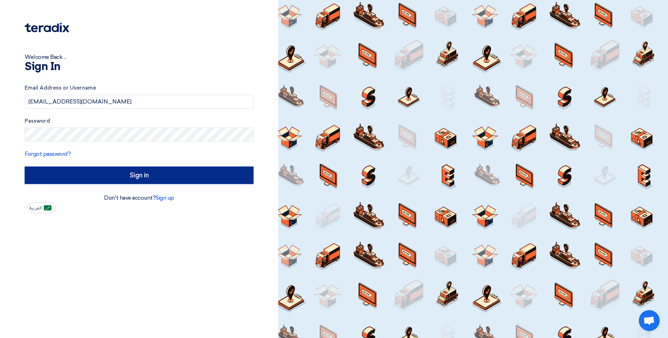
click at [104, 172] on input "Sign in" at bounding box center [139, 174] width 229 height 17
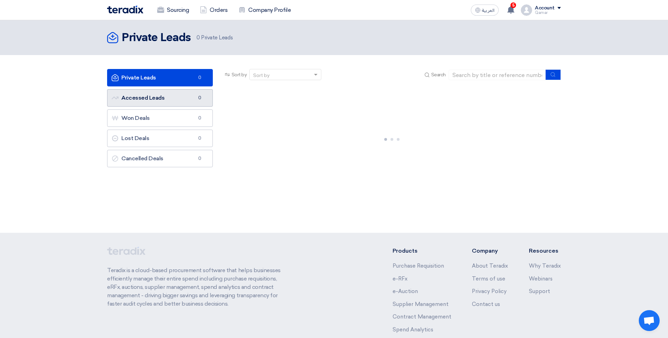
click at [151, 98] on link "Accessed Leads Accessed Leads 0" at bounding box center [160, 97] width 106 height 17
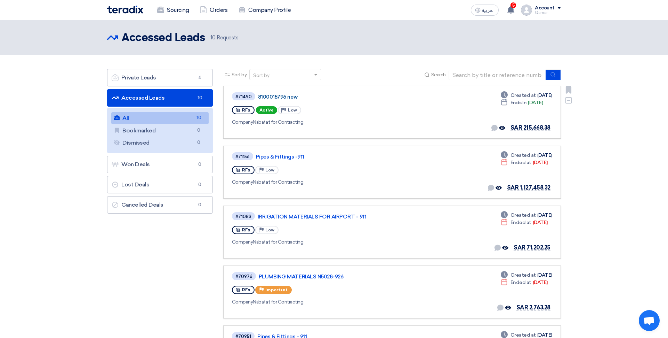
click at [269, 97] on link "8100015796 new" at bounding box center [345, 97] width 174 height 6
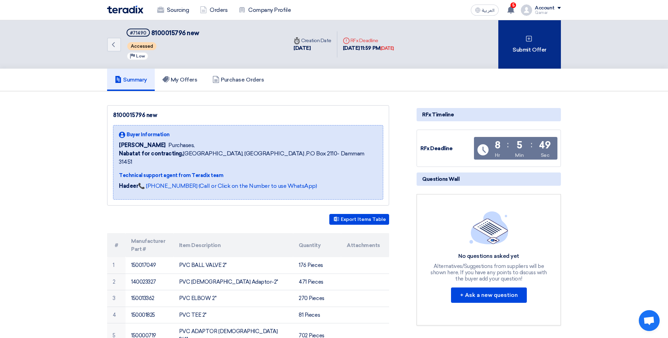
click at [522, 53] on div "Submit Offer" at bounding box center [530, 44] width 63 height 48
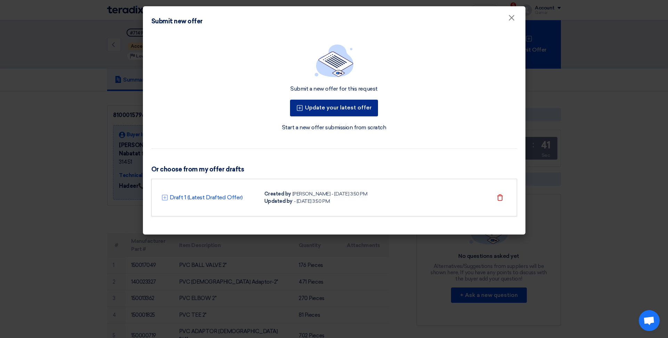
click at [334, 114] on button "Update your latest offer" at bounding box center [334, 108] width 88 height 17
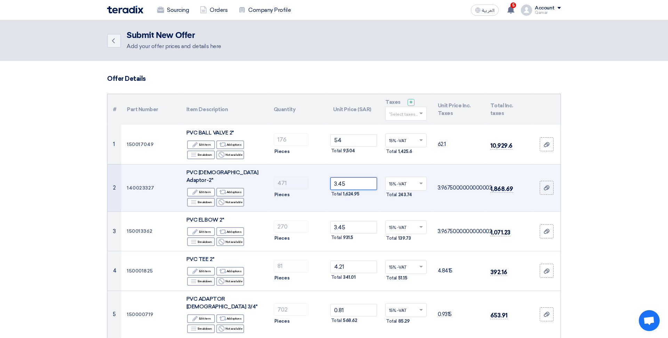
click at [353, 177] on input "3.45" at bounding box center [354, 183] width 47 height 13
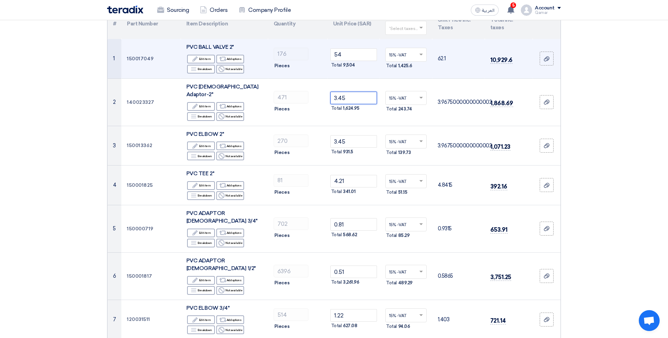
scroll to position [87, 0]
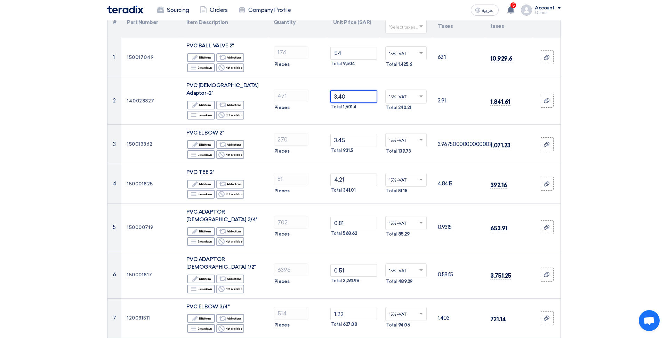
type input "3.40"
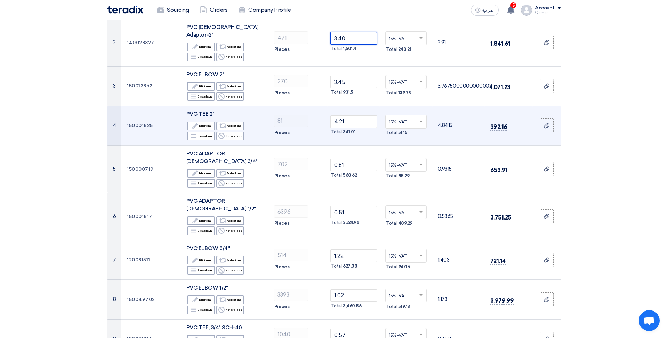
scroll to position [146, 0]
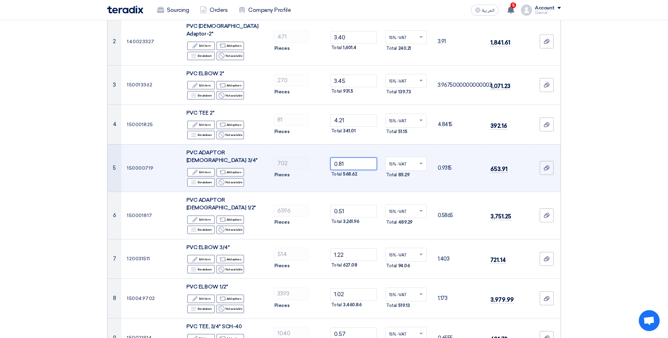
click at [358, 157] on input "0.81" at bounding box center [354, 163] width 47 height 13
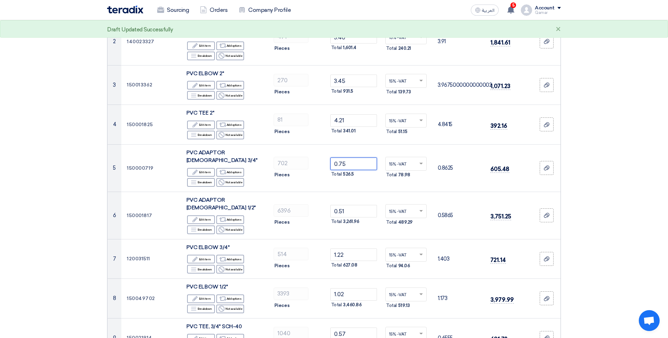
type input "0.75"
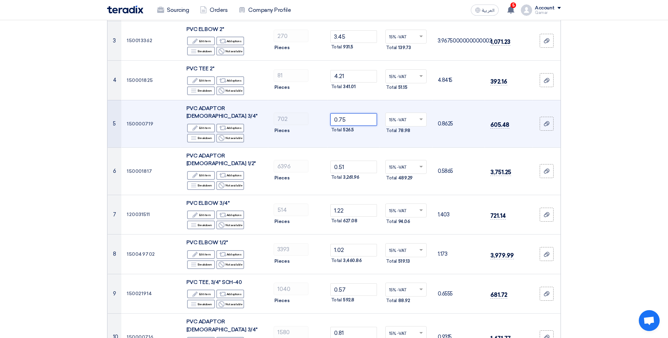
scroll to position [205, 0]
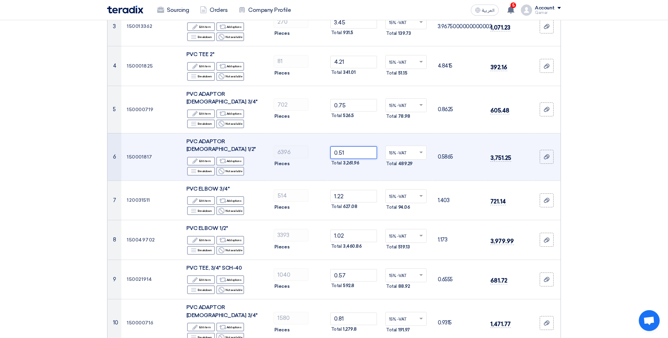
click at [356, 146] on input "0.51" at bounding box center [354, 152] width 47 height 13
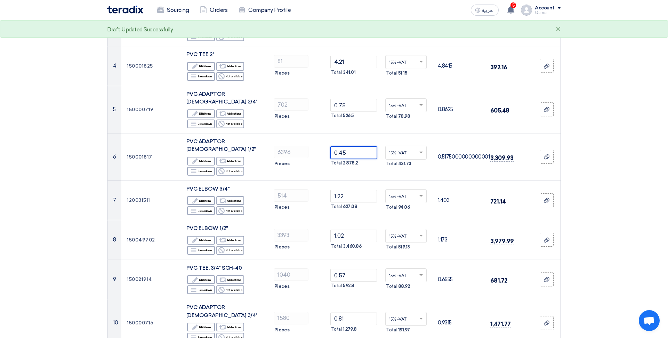
type input "0.45"
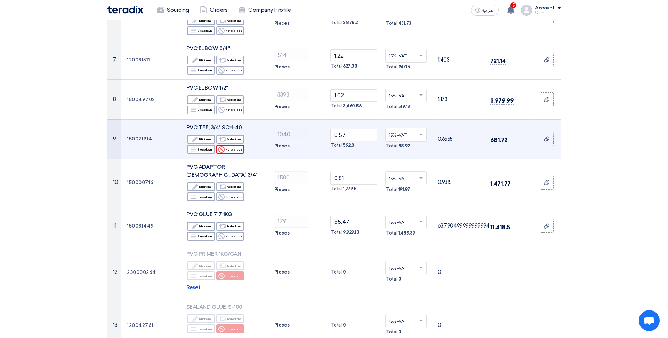
scroll to position [347, 0]
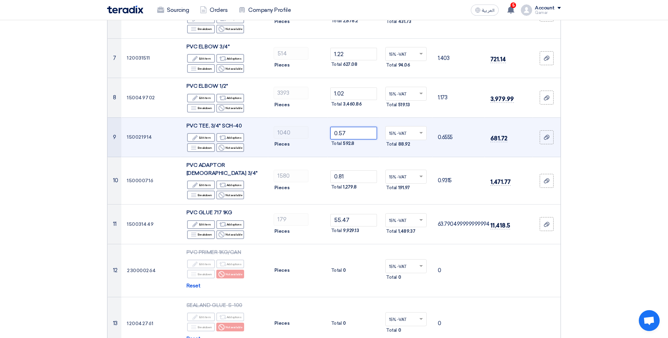
click at [353, 127] on input "0.57" at bounding box center [354, 133] width 47 height 13
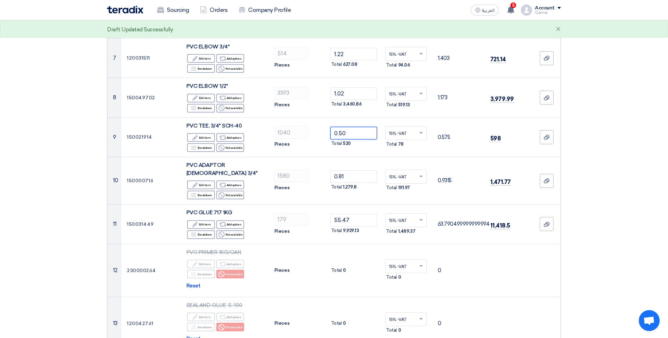
type input "0.50"
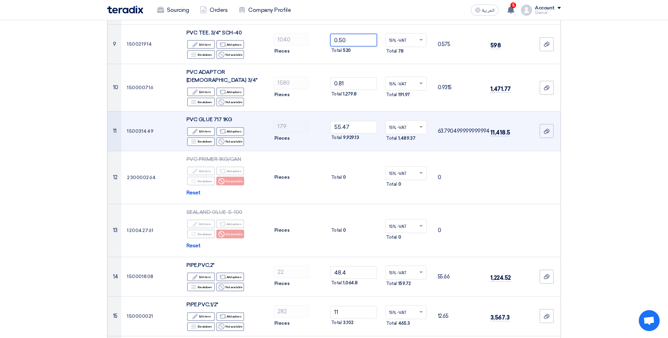
scroll to position [440, 0]
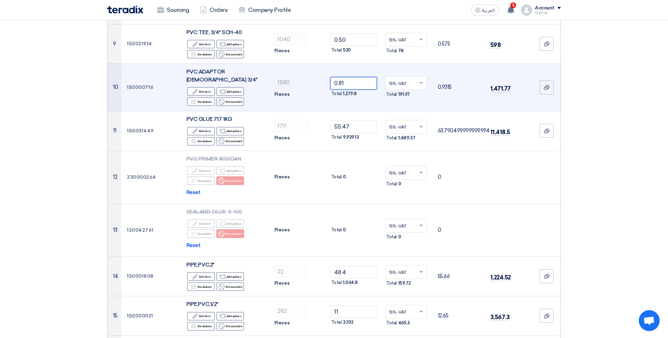
click at [352, 77] on input "0.81" at bounding box center [354, 83] width 47 height 13
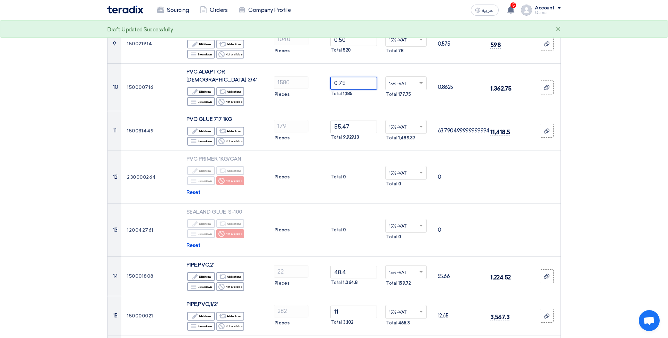
type input "0.75"
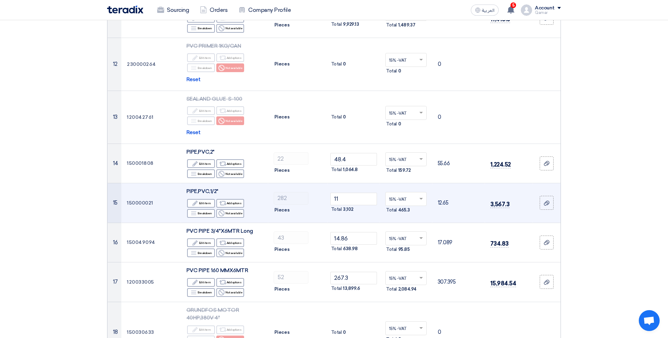
scroll to position [574, 0]
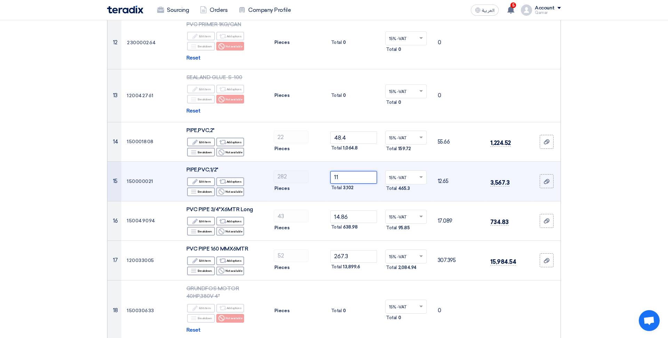
drag, startPoint x: 339, startPoint y: 146, endPoint x: 333, endPoint y: 145, distance: 6.6
click at [333, 171] on input "11" at bounding box center [354, 177] width 47 height 13
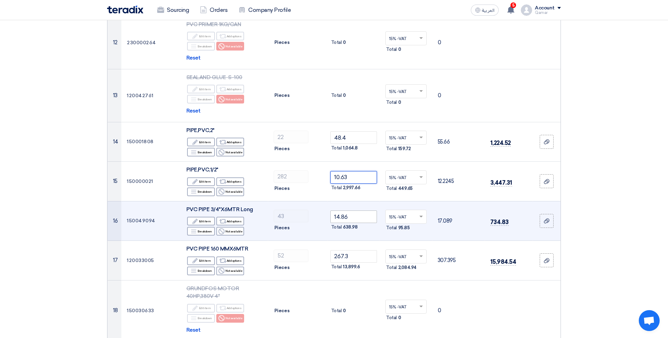
type input "10.63"
click at [350, 210] on input "14.86" at bounding box center [354, 216] width 47 height 13
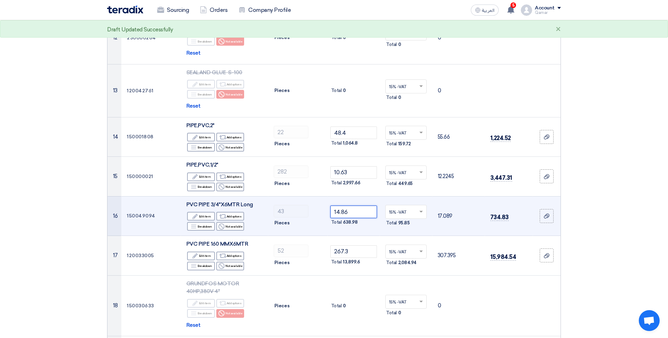
scroll to position [580, 0]
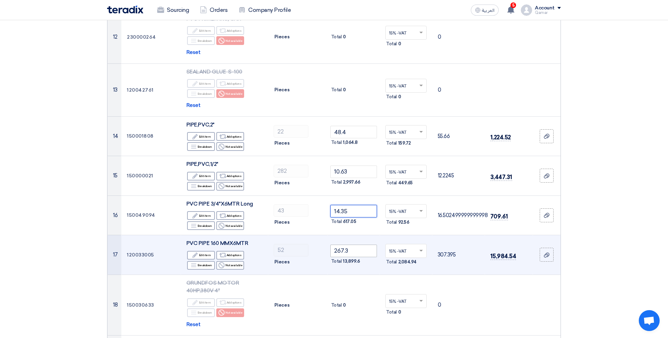
type input "14.35"
drag, startPoint x: 359, startPoint y: 221, endPoint x: 358, endPoint y: 208, distance: 12.9
click at [359, 244] on input "267.3" at bounding box center [354, 250] width 47 height 13
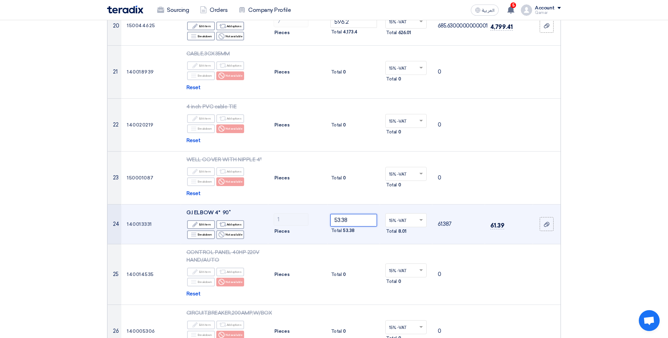
scroll to position [970, 0]
drag, startPoint x: 354, startPoint y: 188, endPoint x: 321, endPoint y: 189, distance: 32.4
click at [331, 213] on input "53.38" at bounding box center [354, 219] width 47 height 13
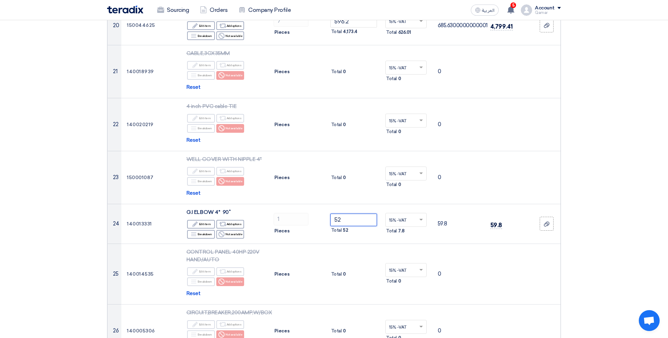
type input "52"
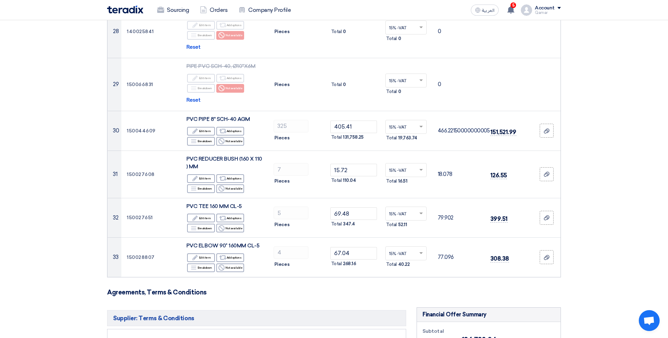
scroll to position [1398, 0]
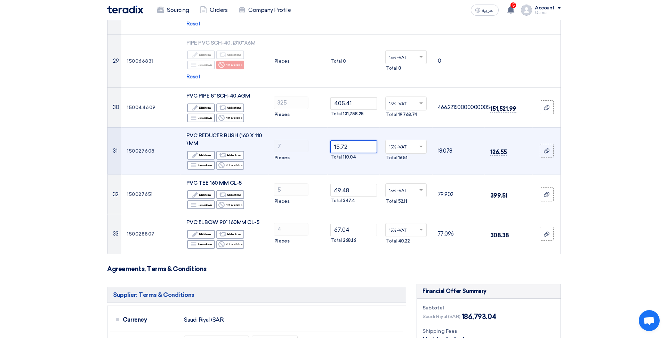
click at [351, 140] on input "15.72" at bounding box center [354, 146] width 47 height 13
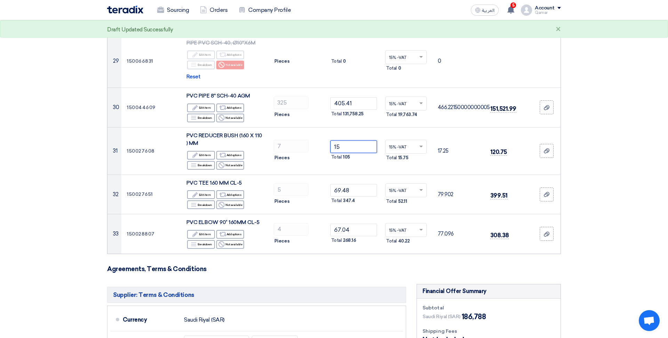
type input "15"
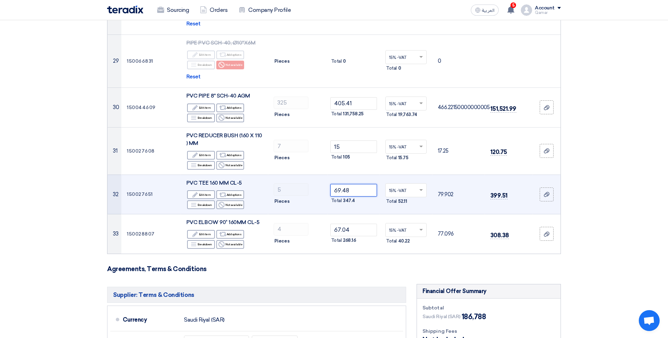
click at [361, 184] on input "69.48" at bounding box center [354, 190] width 47 height 13
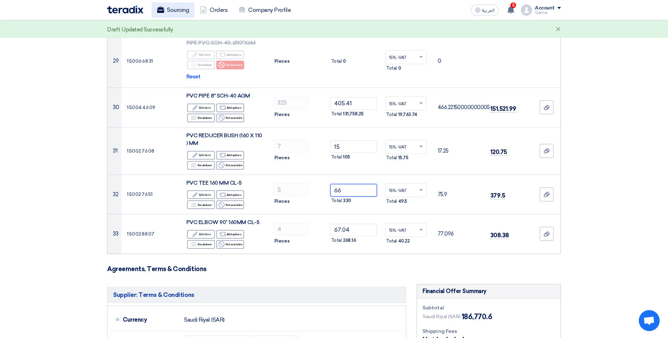
type input "66"
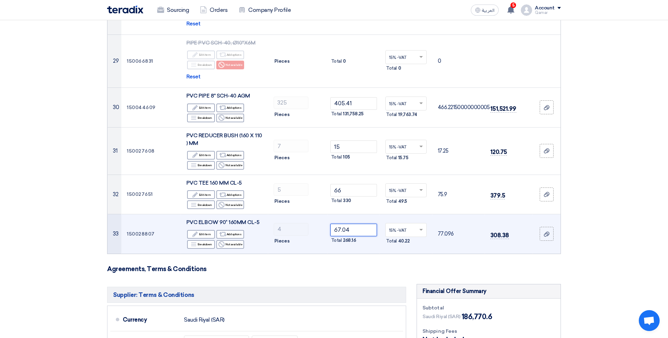
click at [352, 223] on input "67.04" at bounding box center [354, 229] width 47 height 13
drag, startPoint x: 342, startPoint y: 206, endPoint x: 327, endPoint y: 204, distance: 15.4
click at [331, 223] on input "67.04" at bounding box center [354, 229] width 47 height 13
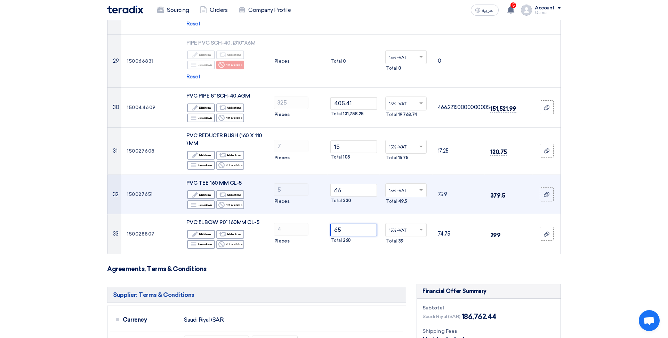
type input "65"
click at [321, 188] on td "5 Pieces" at bounding box center [298, 194] width 60 height 40
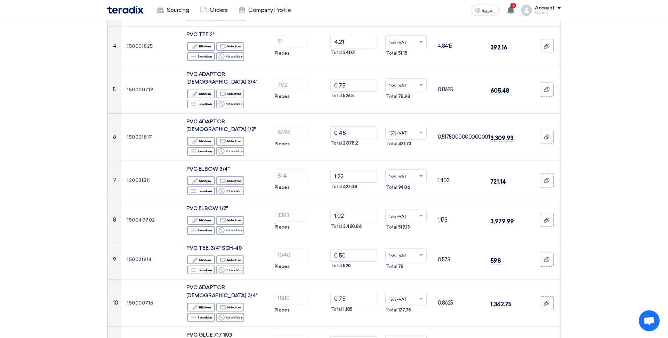
scroll to position [225, 0]
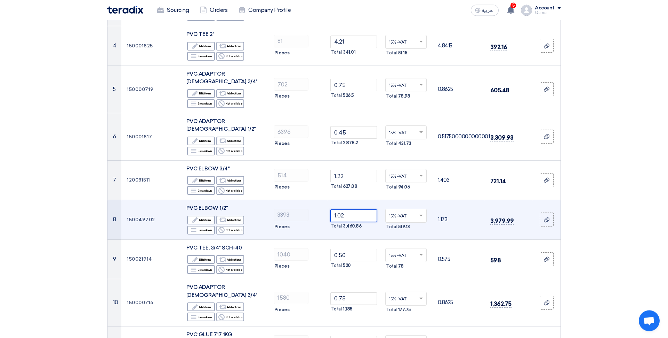
click at [355, 209] on input "1.02" at bounding box center [354, 215] width 47 height 13
type input "1"
click at [359, 209] on input "number" at bounding box center [354, 215] width 47 height 13
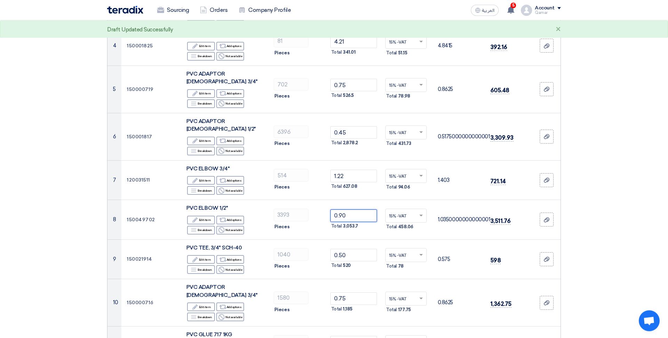
type input "0.90"
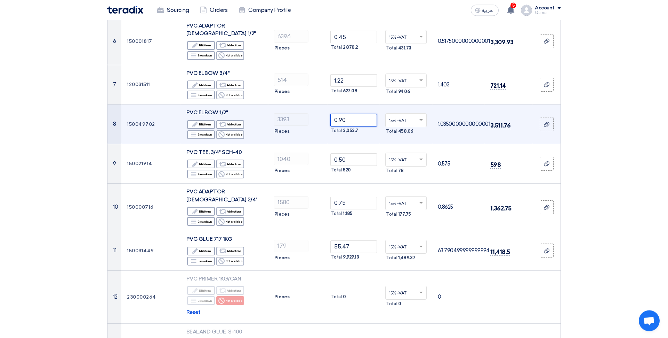
scroll to position [369, 0]
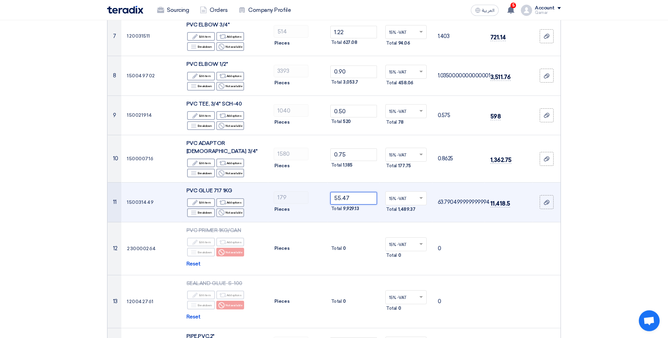
drag, startPoint x: 349, startPoint y: 167, endPoint x: 333, endPoint y: 166, distance: 16.7
click at [333, 192] on input "55.47" at bounding box center [354, 198] width 47 height 13
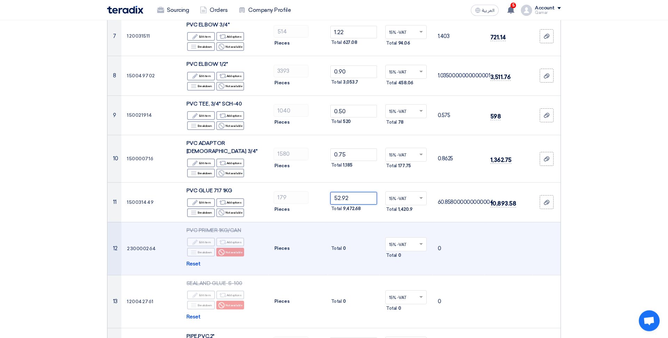
type input "52.92"
click at [349, 222] on td "Total 0" at bounding box center [354, 248] width 53 height 53
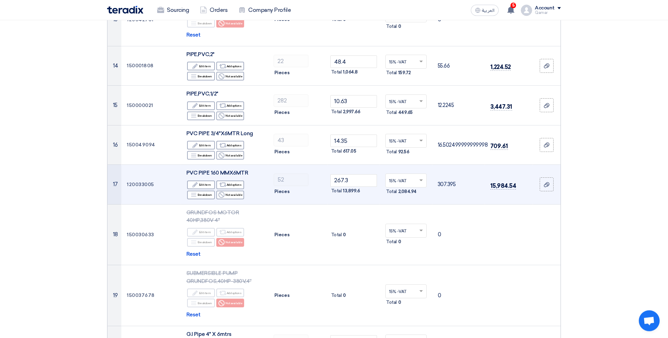
scroll to position [651, 0]
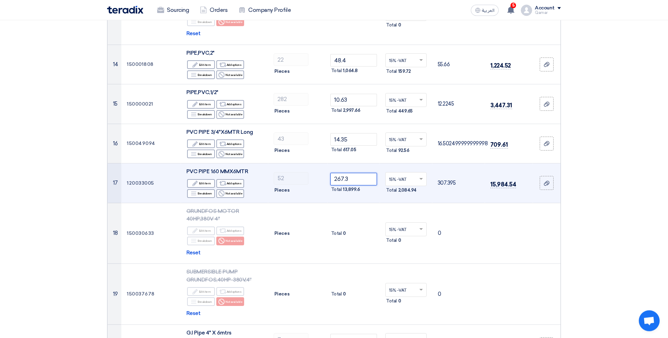
drag, startPoint x: 349, startPoint y: 148, endPoint x: 325, endPoint y: 146, distance: 24.1
click at [331, 173] on input "267.3" at bounding box center [354, 179] width 47 height 13
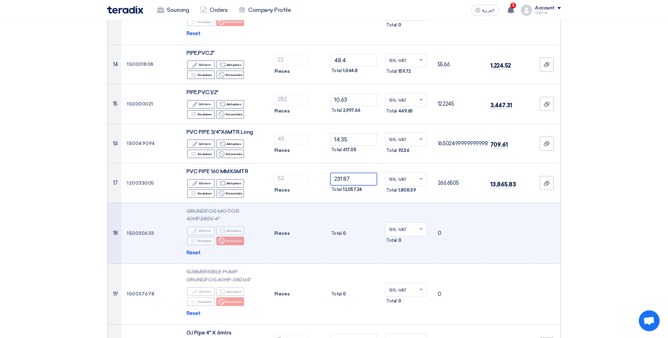
type input "231.87"
click at [360, 203] on td "Total 0" at bounding box center [354, 233] width 53 height 61
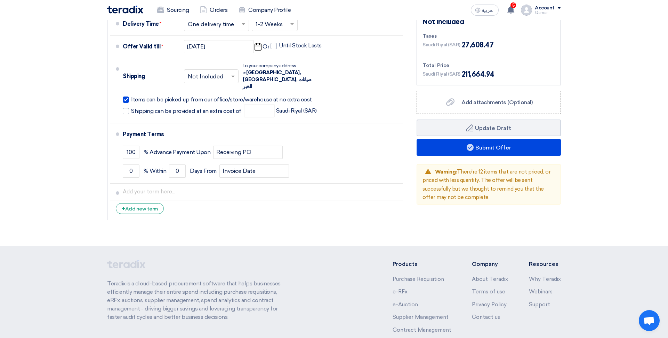
scroll to position [1692, 0]
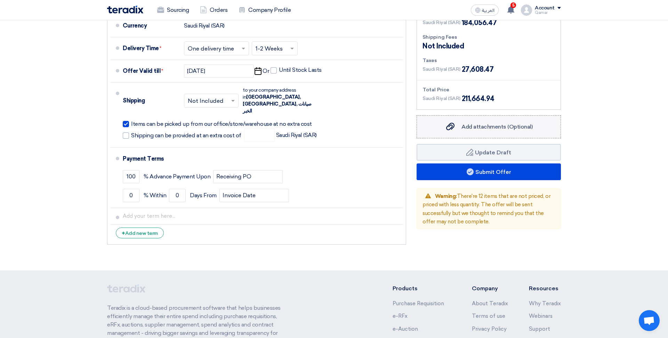
click at [488, 123] on span "Add attachments (Optional)" at bounding box center [497, 126] width 71 height 7
click at [0, 0] on input "Add attachments (Optional) Add attachments (Optional)" at bounding box center [0, 0] width 0 height 0
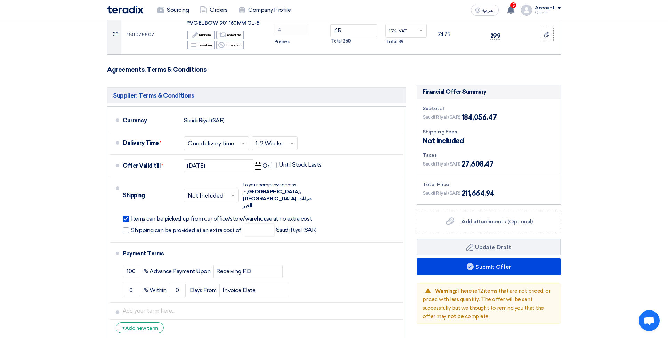
scroll to position [1614, 0]
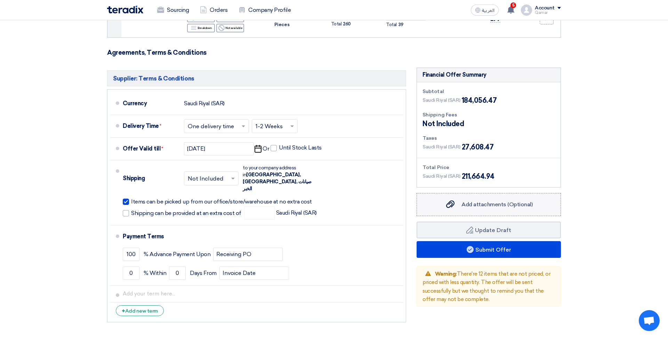
click at [490, 201] on span "Add attachments (Optional)" at bounding box center [497, 204] width 71 height 7
click at [0, 0] on input "Add attachments (Optional) Add attachments (Optional)" at bounding box center [0, 0] width 0 height 0
click at [501, 201] on span "Add attachments (Optional)" at bounding box center [497, 204] width 71 height 7
click at [0, 0] on input "Add attachments (Optional) Add attachments (Optional)" at bounding box center [0, 0] width 0 height 0
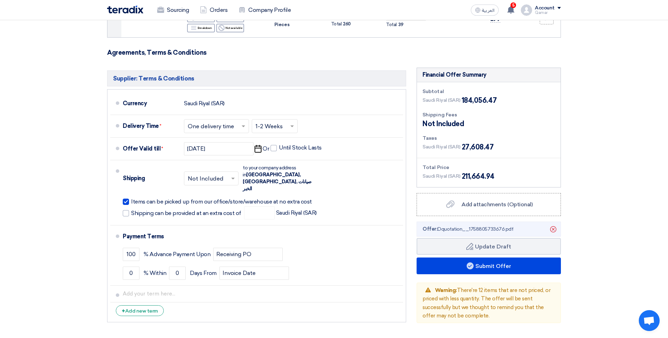
click at [459, 225] on span "Offer: Dquotation__1758805733676.pdf" at bounding box center [468, 228] width 91 height 7
click at [491, 201] on span "Add attachments (Optional)" at bounding box center [497, 204] width 71 height 7
click at [0, 0] on input "Add attachments (Optional) Add attachments (Optional)" at bounding box center [0, 0] width 0 height 0
click at [450, 225] on span "Offer: Dquotation__1758805733676.pdf" at bounding box center [468, 228] width 91 height 7
click at [499, 225] on span "Offer: Dquotation__1758805733676.pdf" at bounding box center [468, 228] width 91 height 7
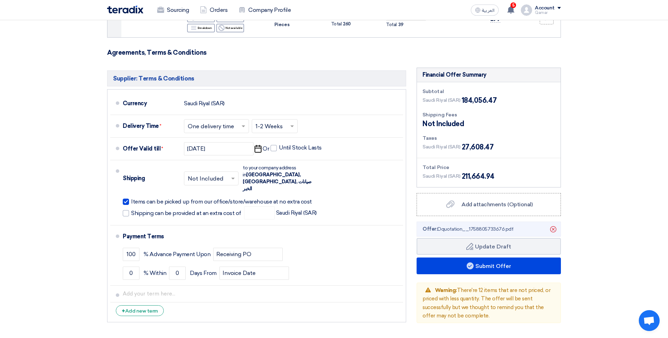
click at [501, 225] on span "Offer: Dquotation__1758805733676.pdf" at bounding box center [468, 228] width 91 height 7
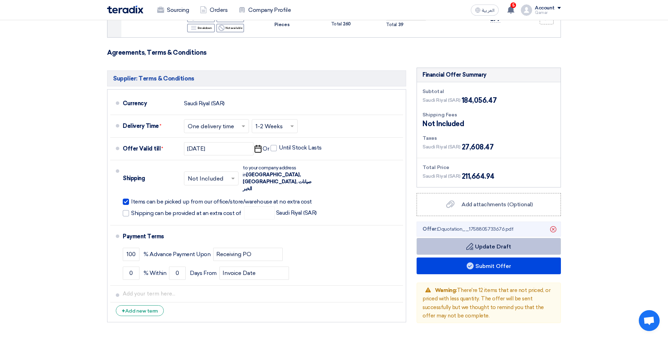
click at [555, 223] on icon "Delete" at bounding box center [554, 229] width 12 height 12
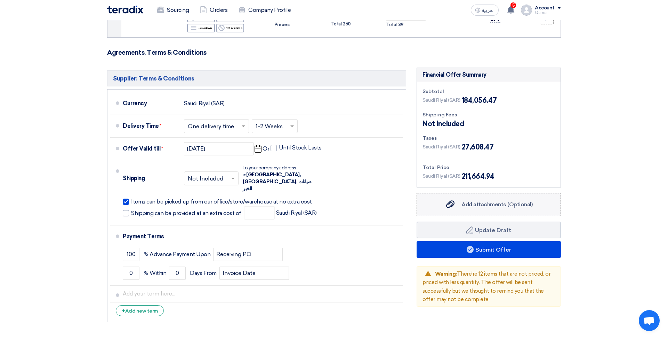
click at [512, 201] on span "Add attachments (Optional)" at bounding box center [497, 204] width 71 height 7
click at [0, 0] on input "Add attachments (Optional) Add attachments (Optional)" at bounding box center [0, 0] width 0 height 0
click at [519, 201] on span "Add attachments (Optional)" at bounding box center [497, 204] width 71 height 7
click at [0, 0] on input "Add attachments (Optional) Add attachments (Optional)" at bounding box center [0, 0] width 0 height 0
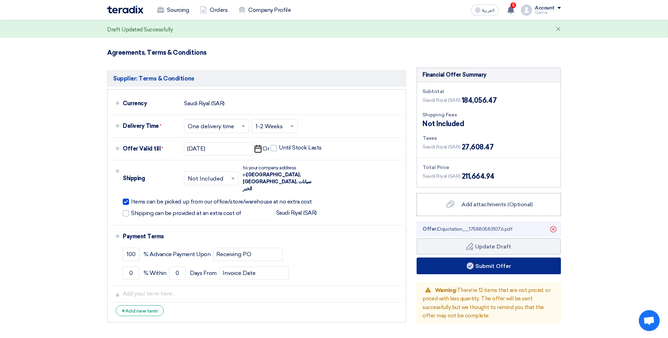
click at [480, 257] on button "Submit Offer" at bounding box center [489, 265] width 144 height 17
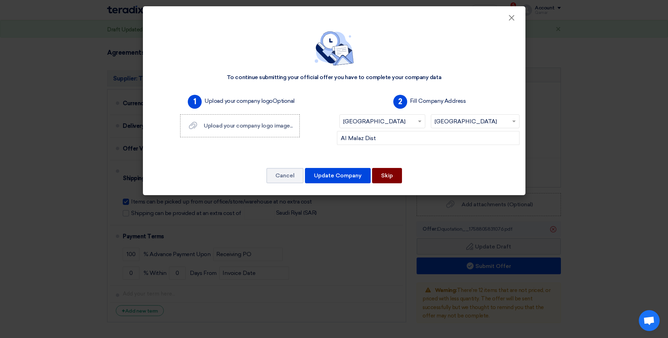
click at [384, 181] on button "Skip" at bounding box center [387, 175] width 30 height 15
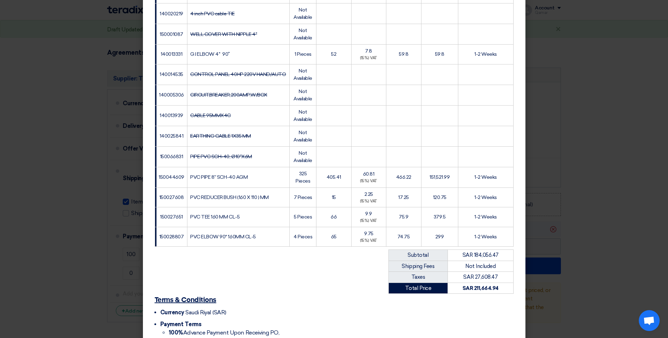
scroll to position [644, 0]
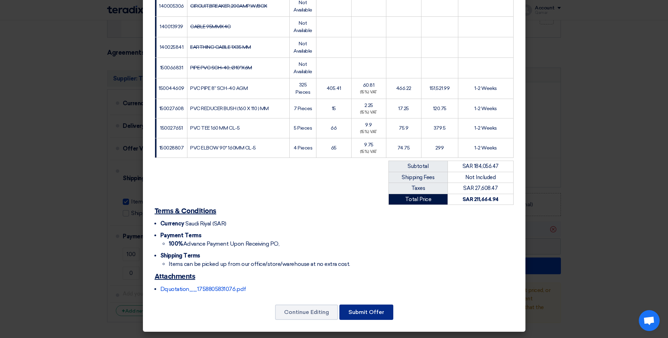
click at [363, 312] on button "Submit Offer" at bounding box center [367, 311] width 54 height 15
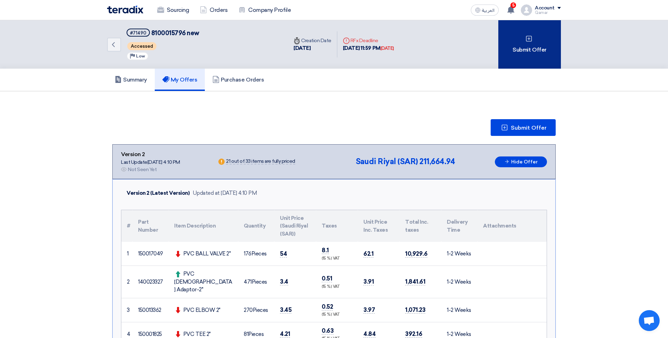
click at [535, 56] on div "Submit Offer" at bounding box center [530, 44] width 63 height 48
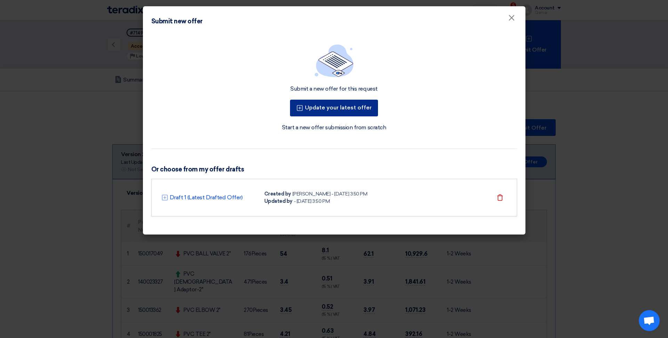
click at [357, 107] on button "Update your latest offer" at bounding box center [334, 108] width 88 height 17
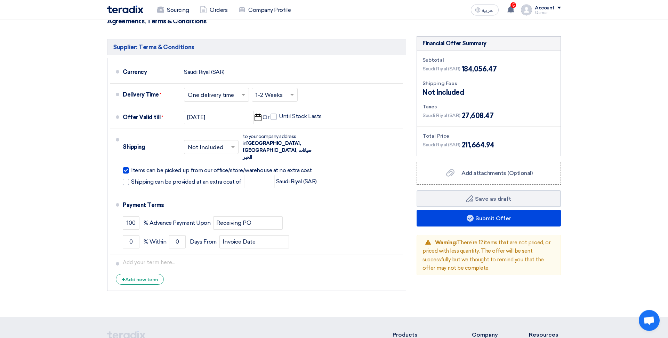
scroll to position [1628, 0]
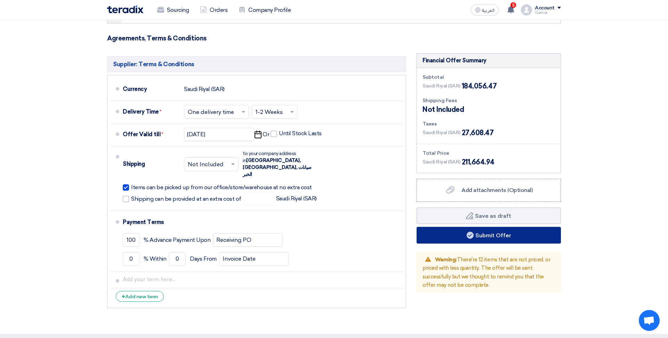
click at [475, 227] on button "Submit Offer" at bounding box center [489, 235] width 144 height 17
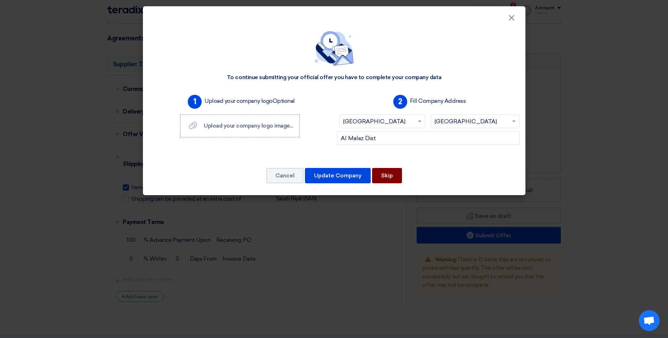
click at [382, 176] on button "Skip" at bounding box center [387, 175] width 30 height 15
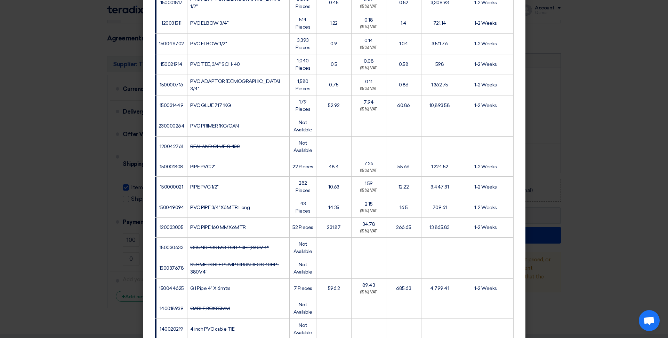
scroll to position [619, 0]
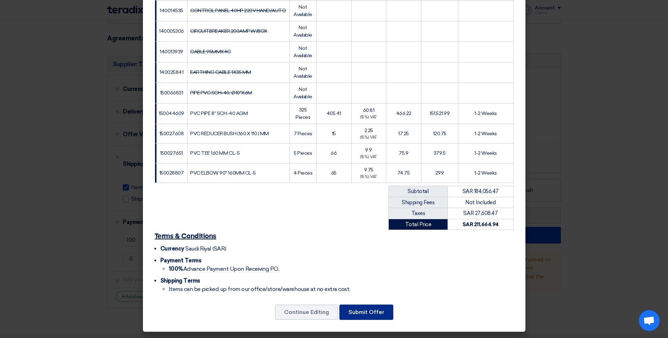
click at [362, 314] on button "Submit Offer" at bounding box center [367, 311] width 54 height 15
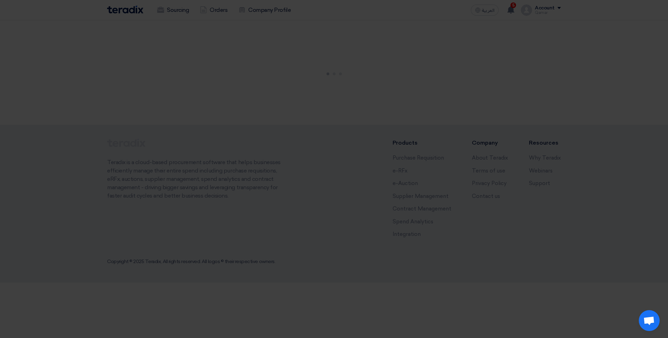
scroll to position [619, 0]
